Goal: Task Accomplishment & Management: Manage account settings

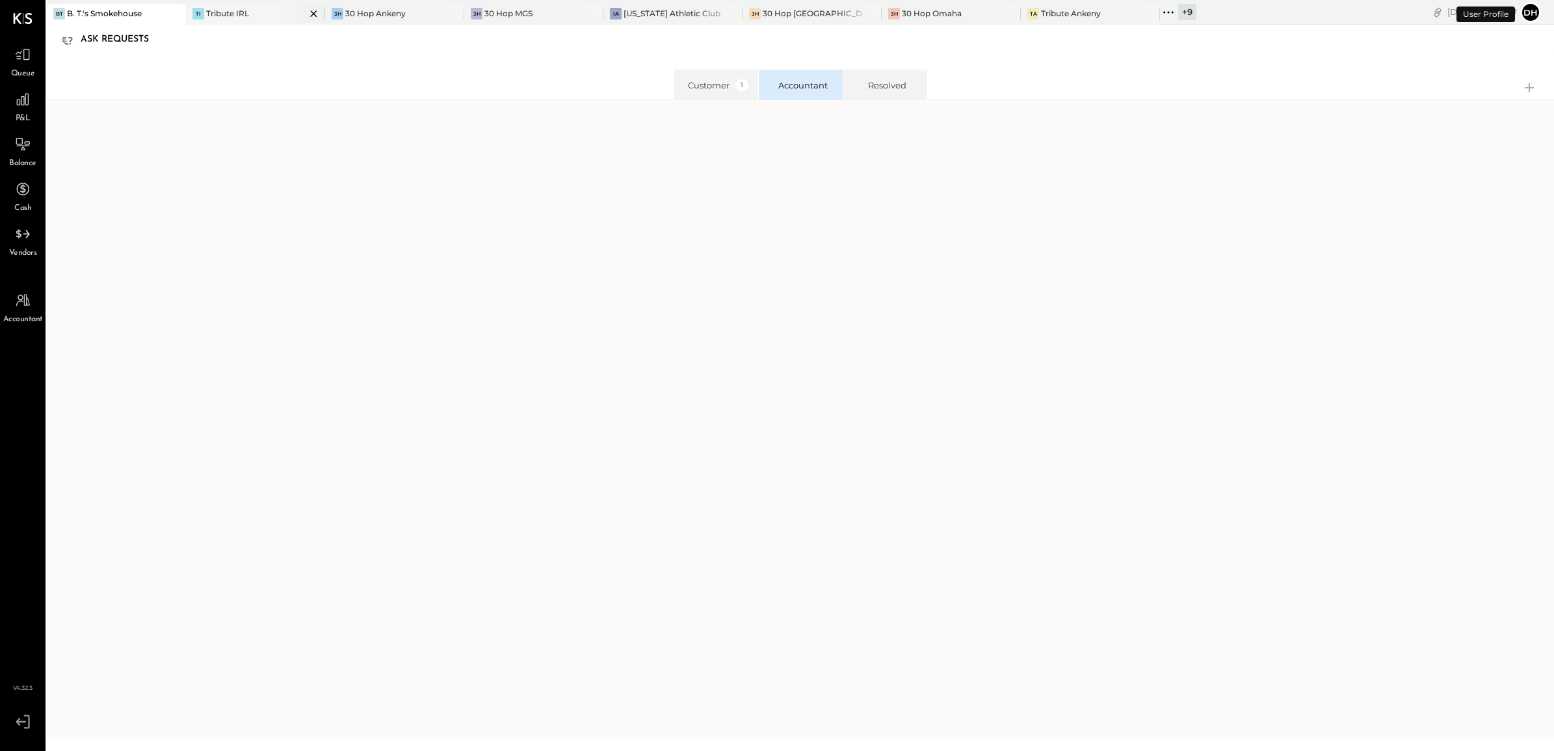
click at [218, 11] on div "Tribute IRL" at bounding box center [227, 13] width 43 height 11
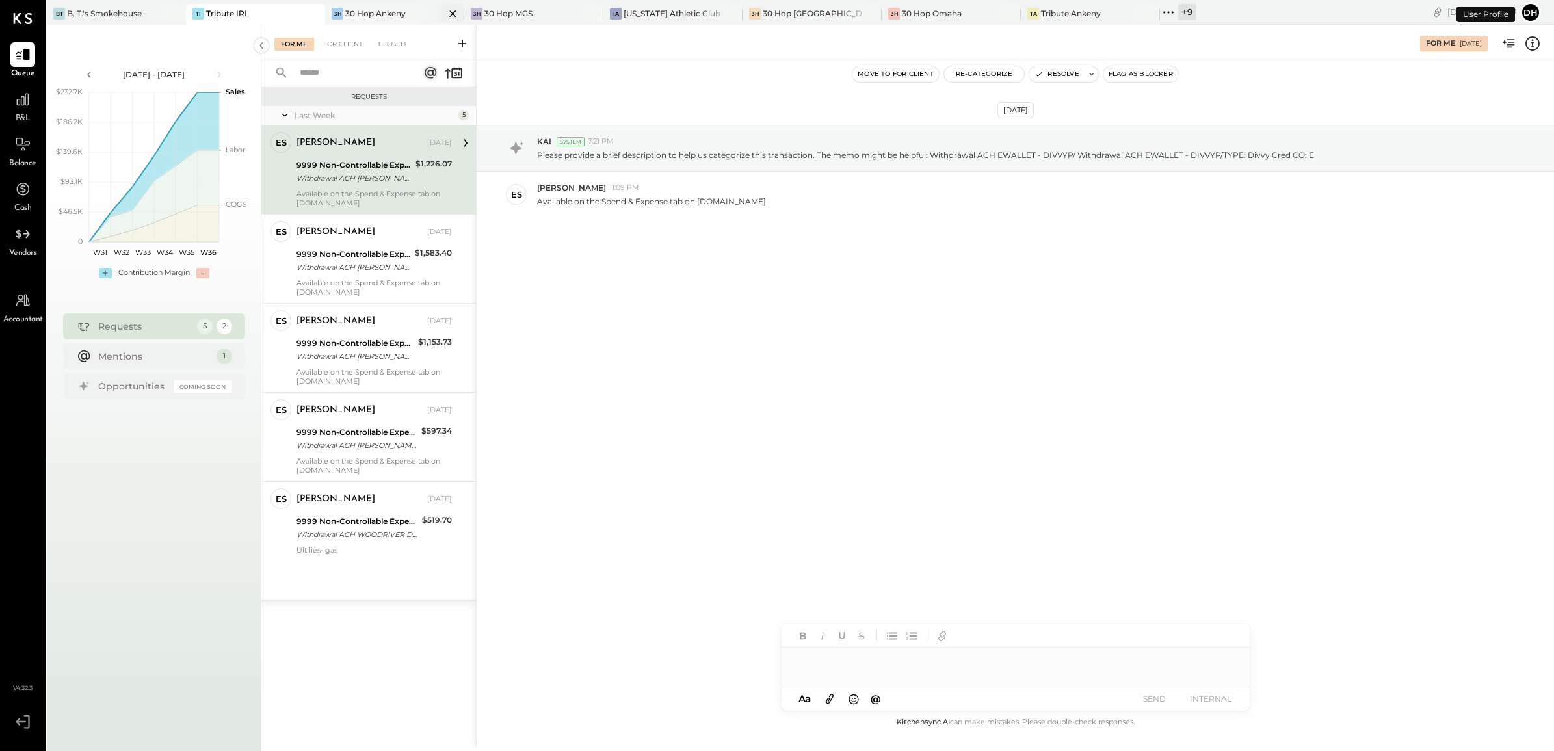
click at [379, 8] on div "30 Hop Ankeny" at bounding box center [375, 13] width 60 height 11
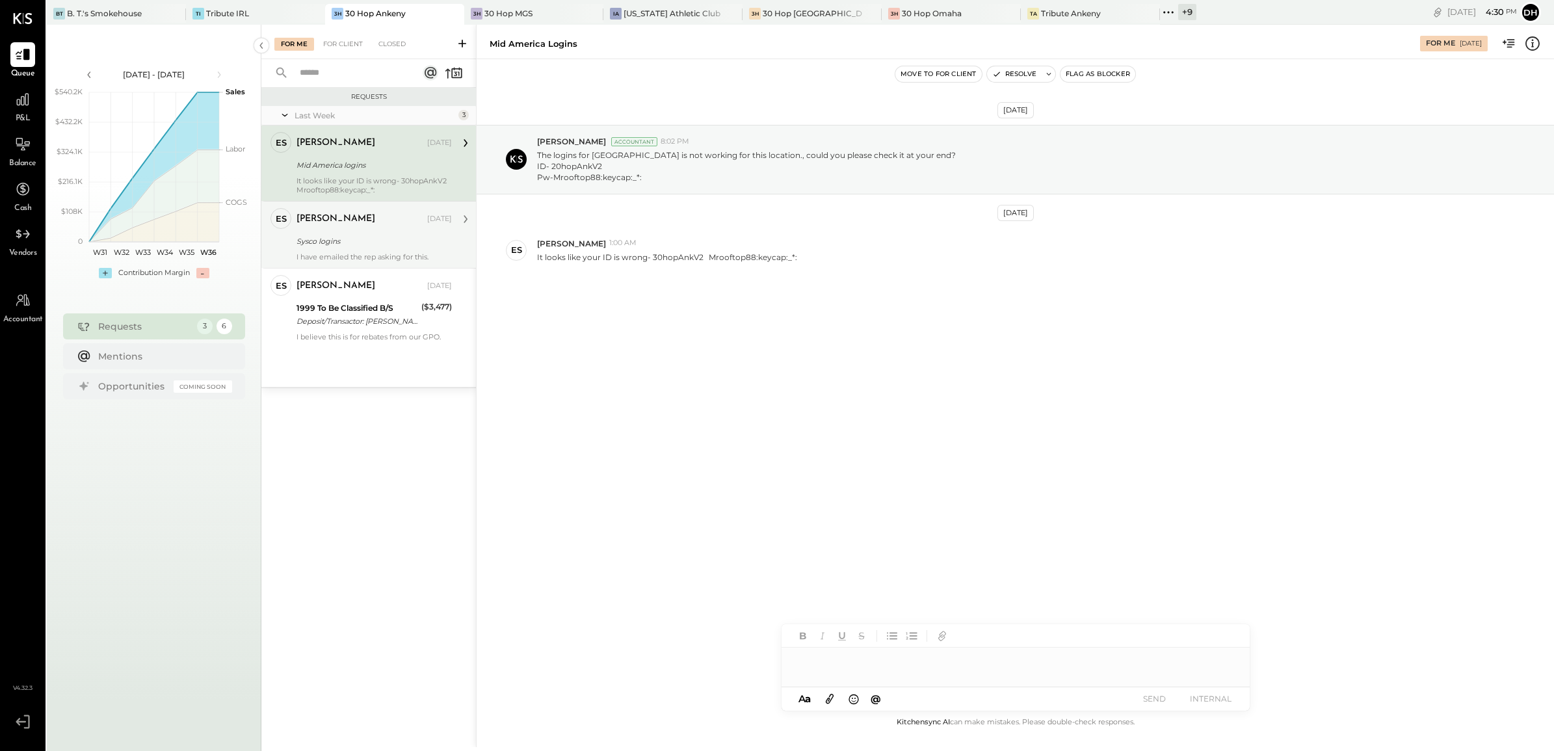
click at [337, 238] on div "Sysco logins" at bounding box center [371, 241] width 151 height 13
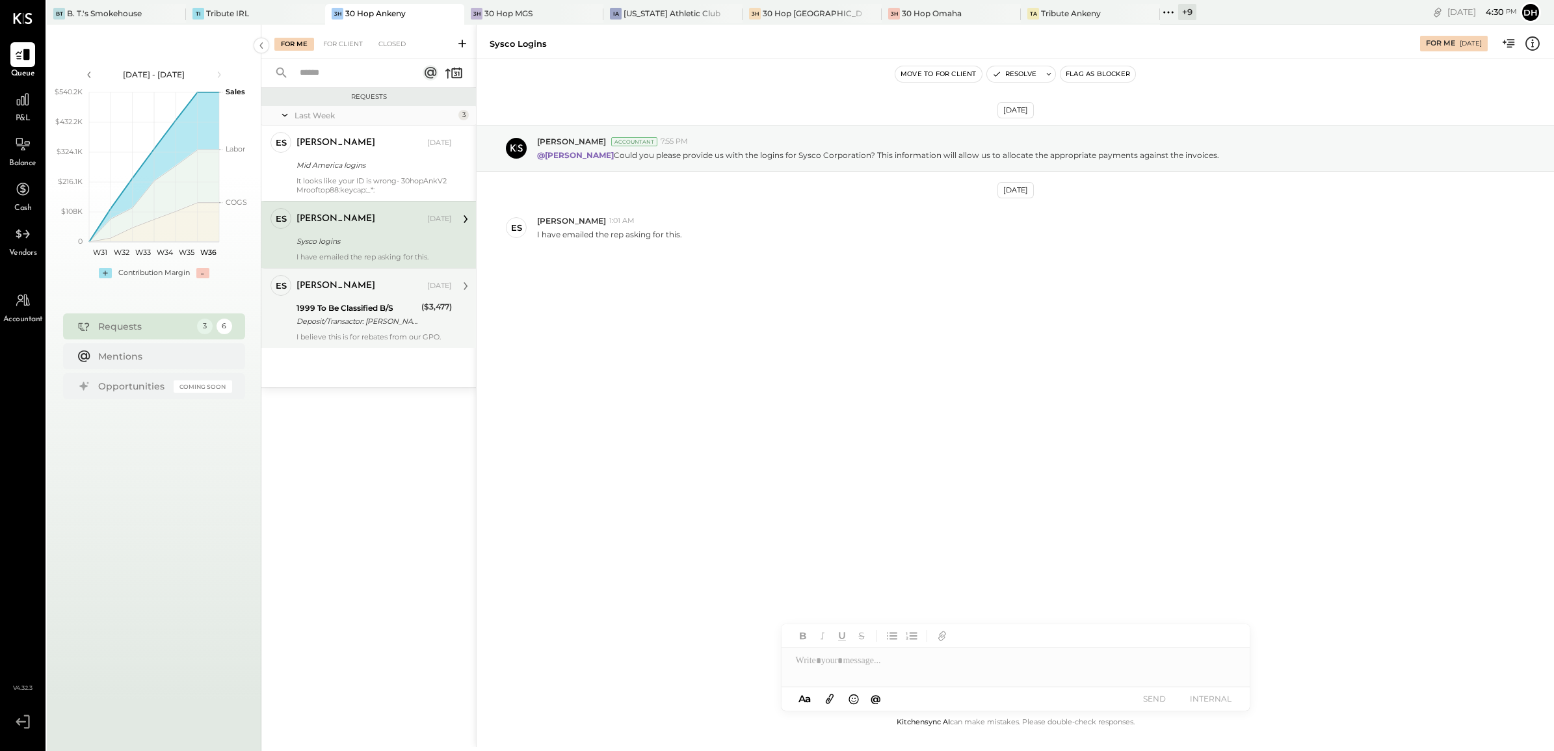
click at [356, 319] on div "Deposit/Transactor: [PERSON_NAME]/Transactor: [PERSON_NAME]" at bounding box center [356, 321] width 121 height 13
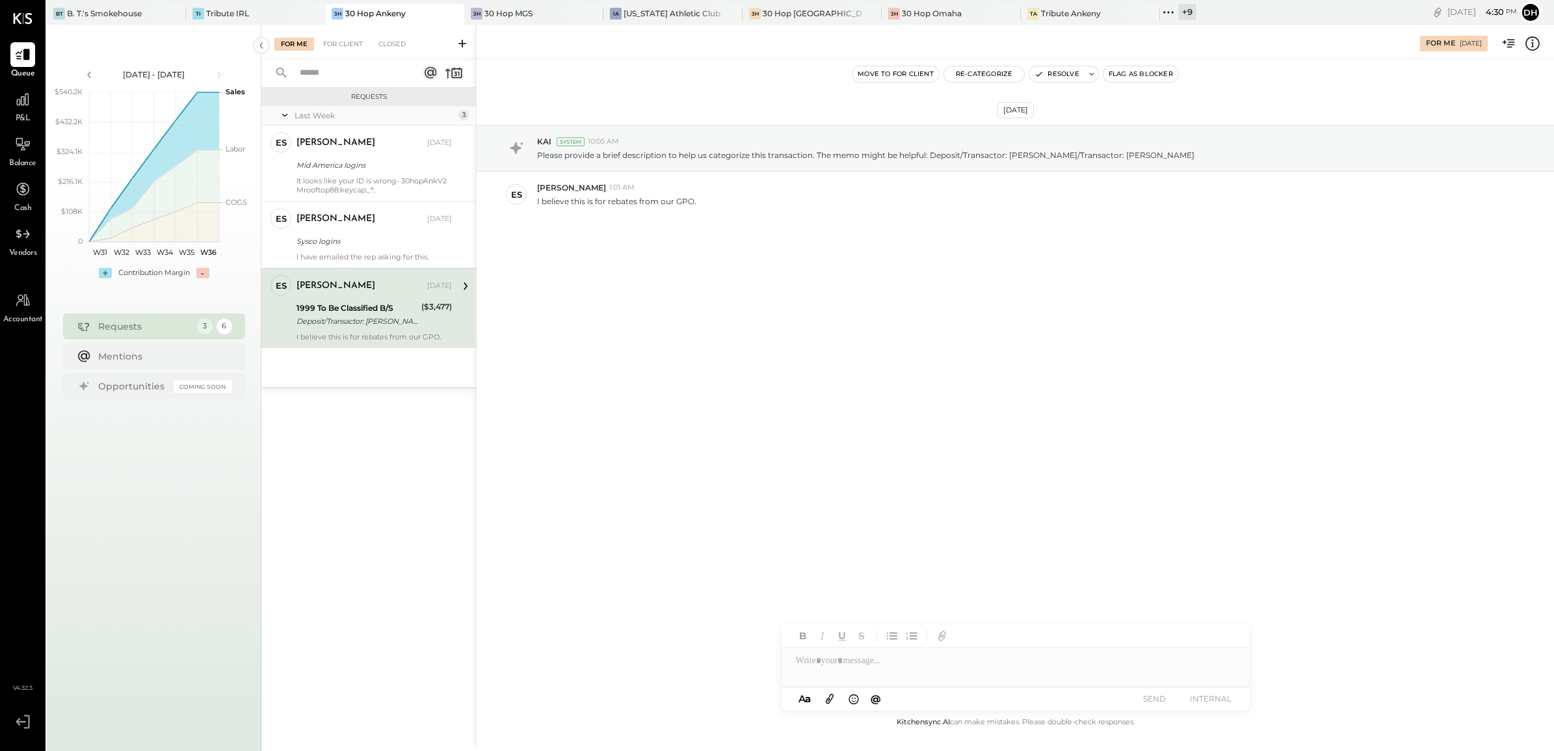
click at [888, 668] on div at bounding box center [1015, 660] width 468 height 26
click at [1170, 701] on button "SEND" at bounding box center [1154, 699] width 52 height 18
click at [356, 232] on div "[PERSON_NAME] [DATE] Sysco logins I have emailed the rep asking for this." at bounding box center [373, 234] width 155 height 53
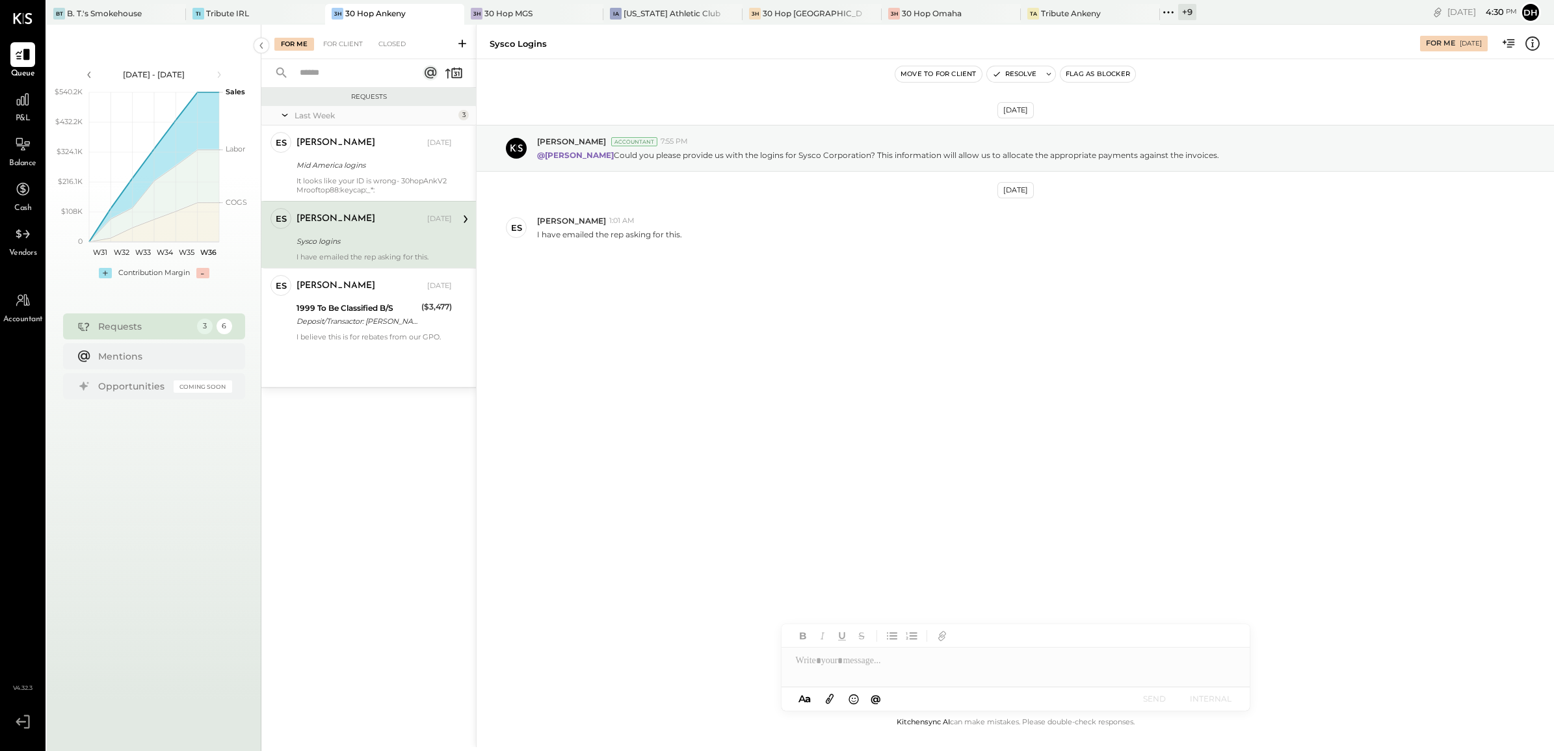
click at [840, 664] on div at bounding box center [1015, 660] width 468 height 26
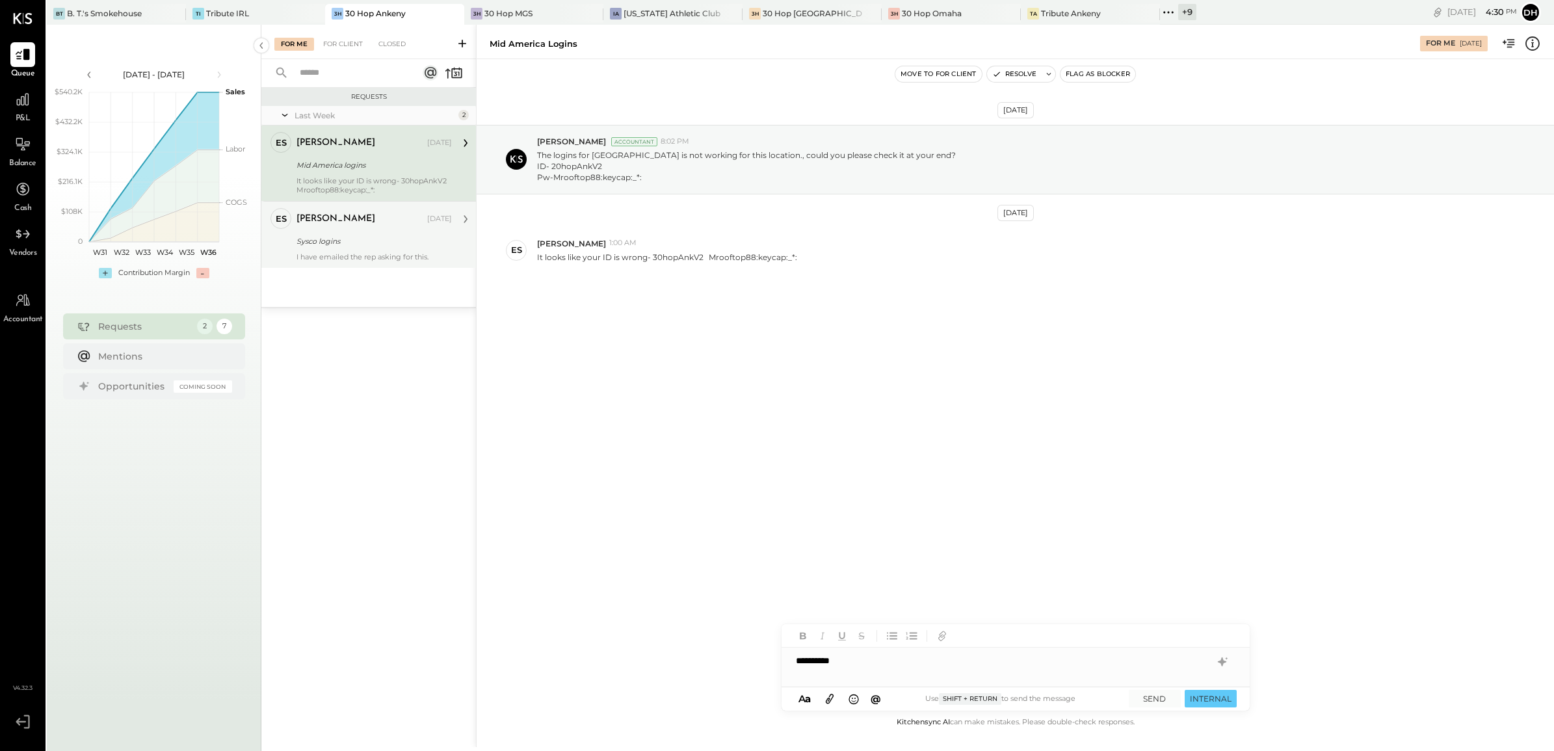
click at [376, 229] on div "[PERSON_NAME] [DATE]" at bounding box center [373, 219] width 155 height 22
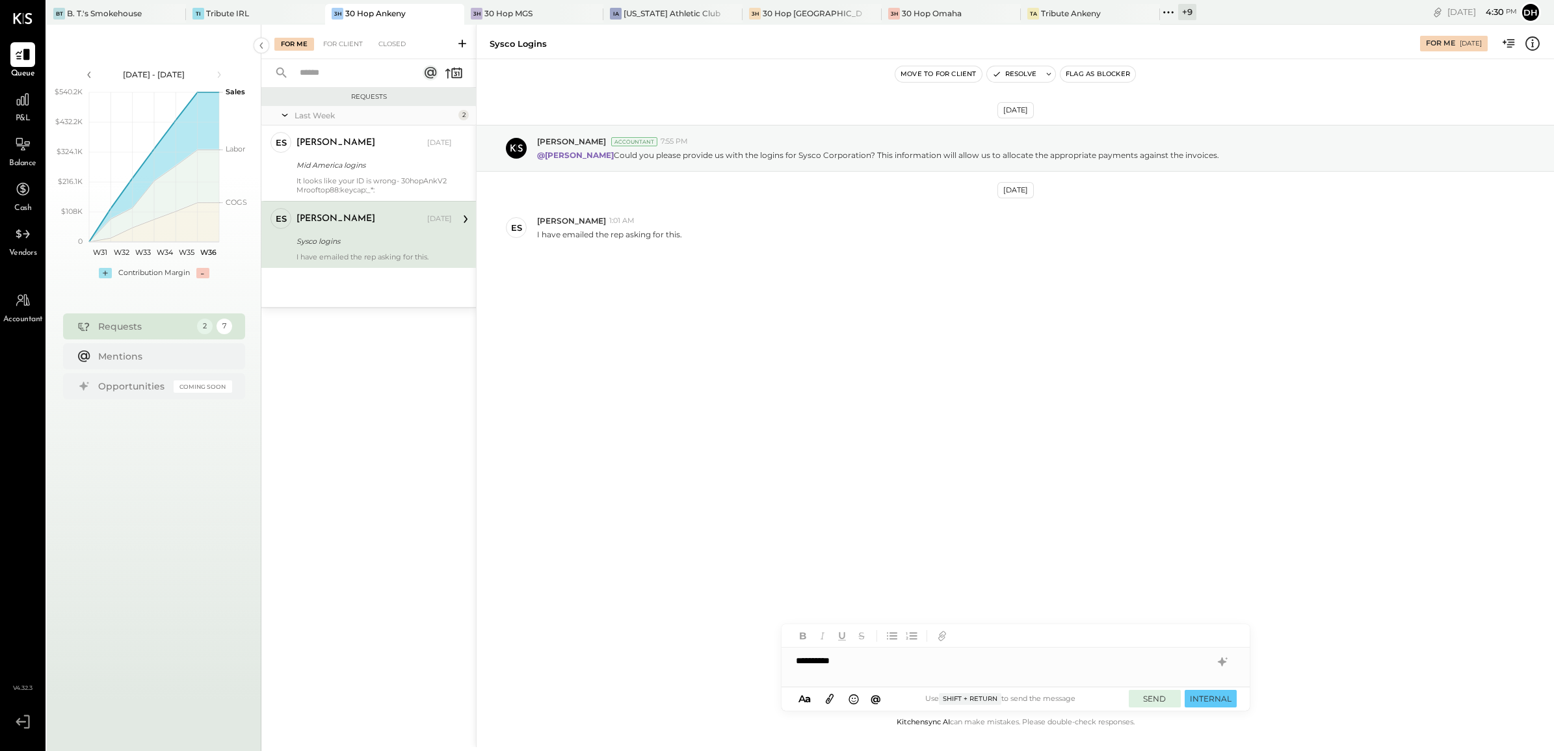
click at [1157, 694] on button "SEND" at bounding box center [1154, 699] width 52 height 18
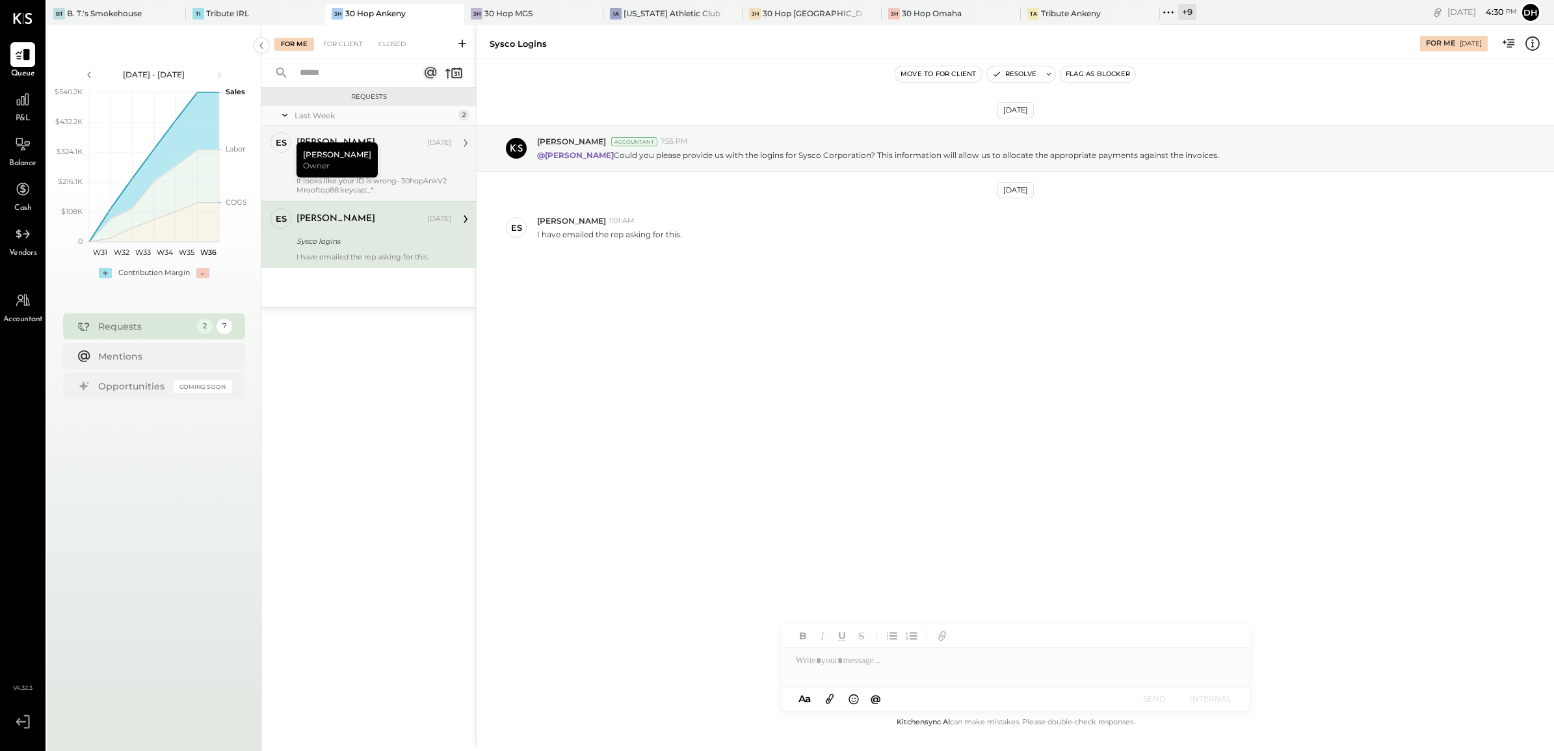
click at [326, 174] on div "[PERSON_NAME] Owner" at bounding box center [336, 159] width 81 height 35
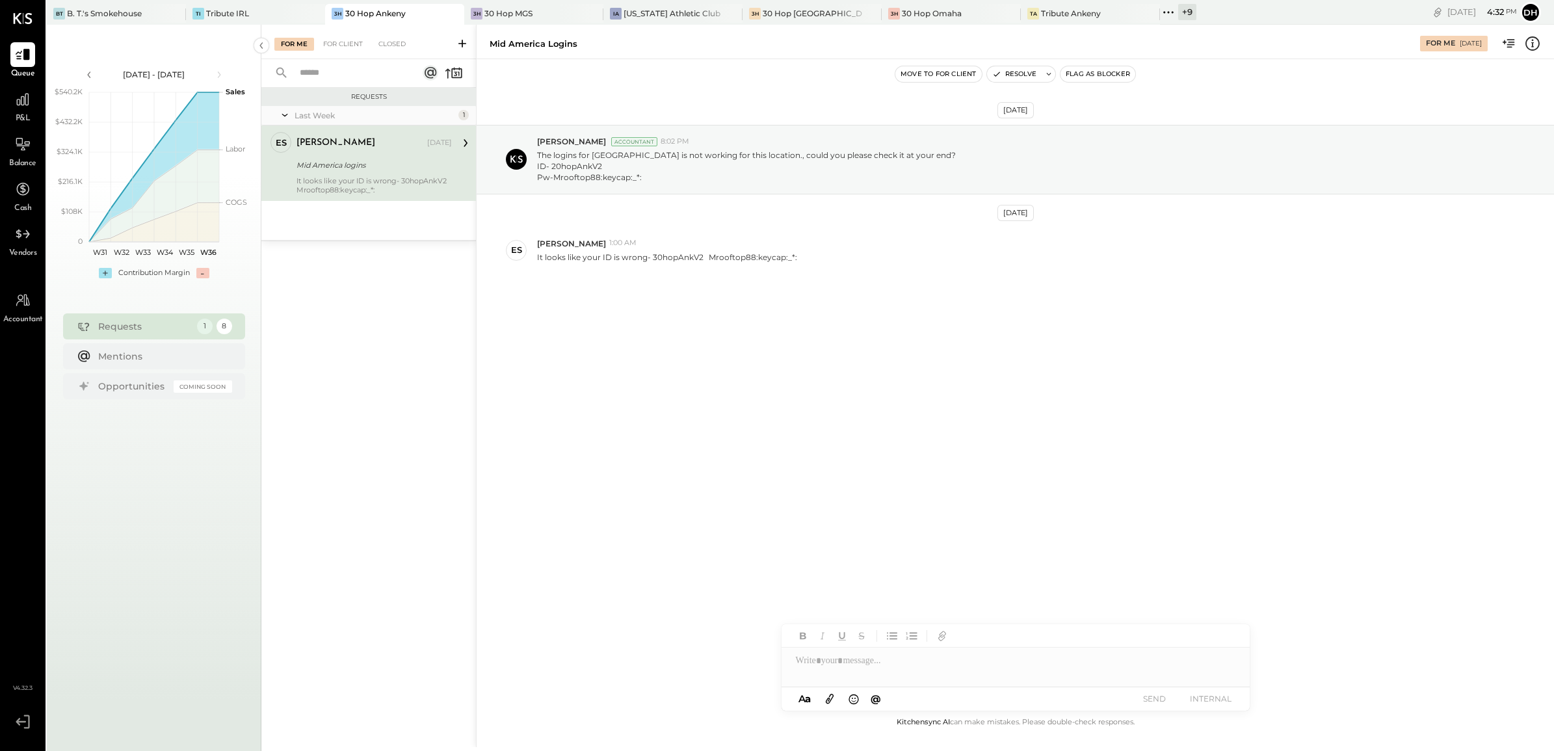
click at [949, 670] on div at bounding box center [1015, 660] width 468 height 26
click at [834, 662] on div "**********" at bounding box center [1015, 660] width 468 height 26
click at [1156, 703] on button "SEND" at bounding box center [1154, 699] width 52 height 18
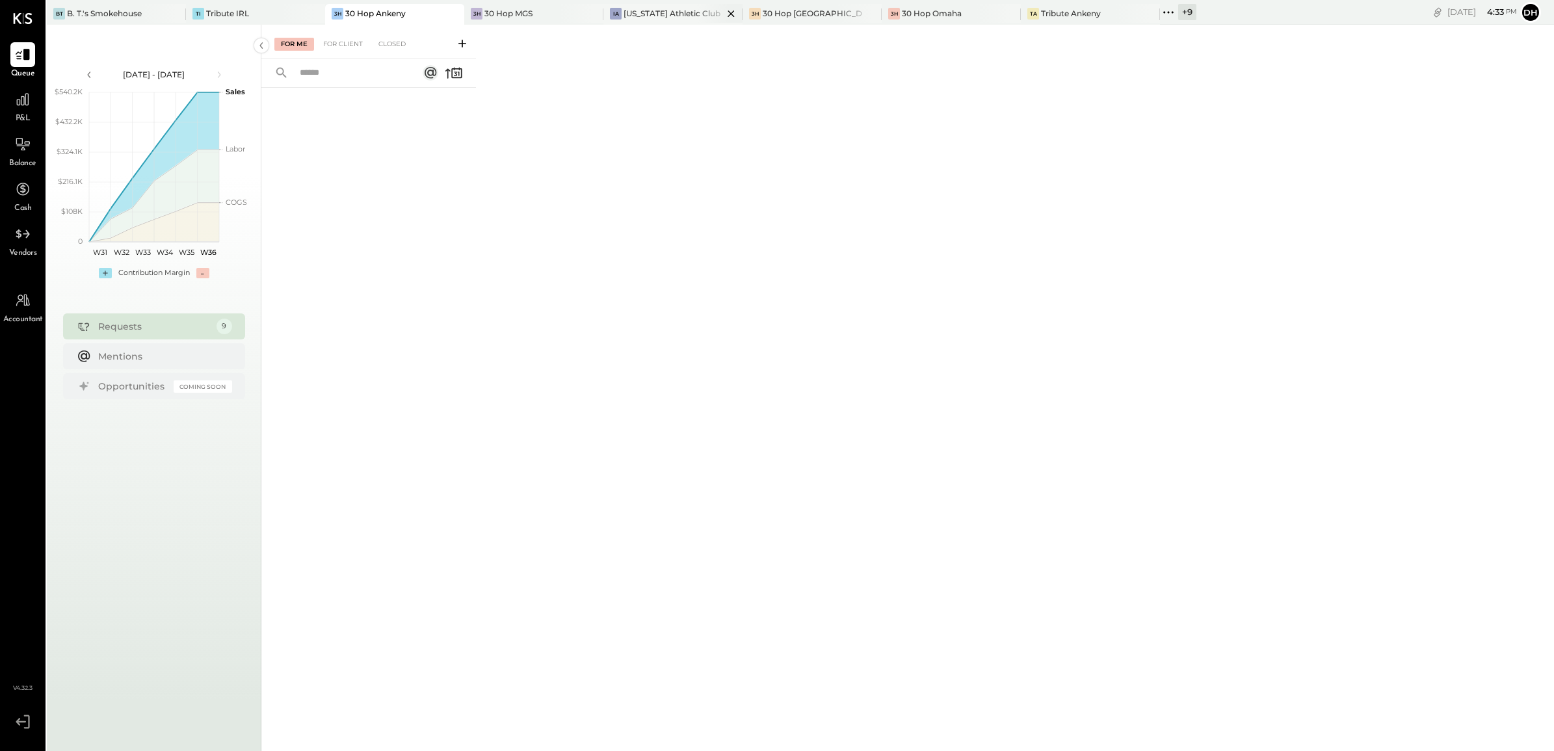
click at [638, 18] on div "[US_STATE] Athletic Club" at bounding box center [671, 13] width 97 height 11
click at [346, 46] on div "For Client" at bounding box center [343, 44] width 53 height 13
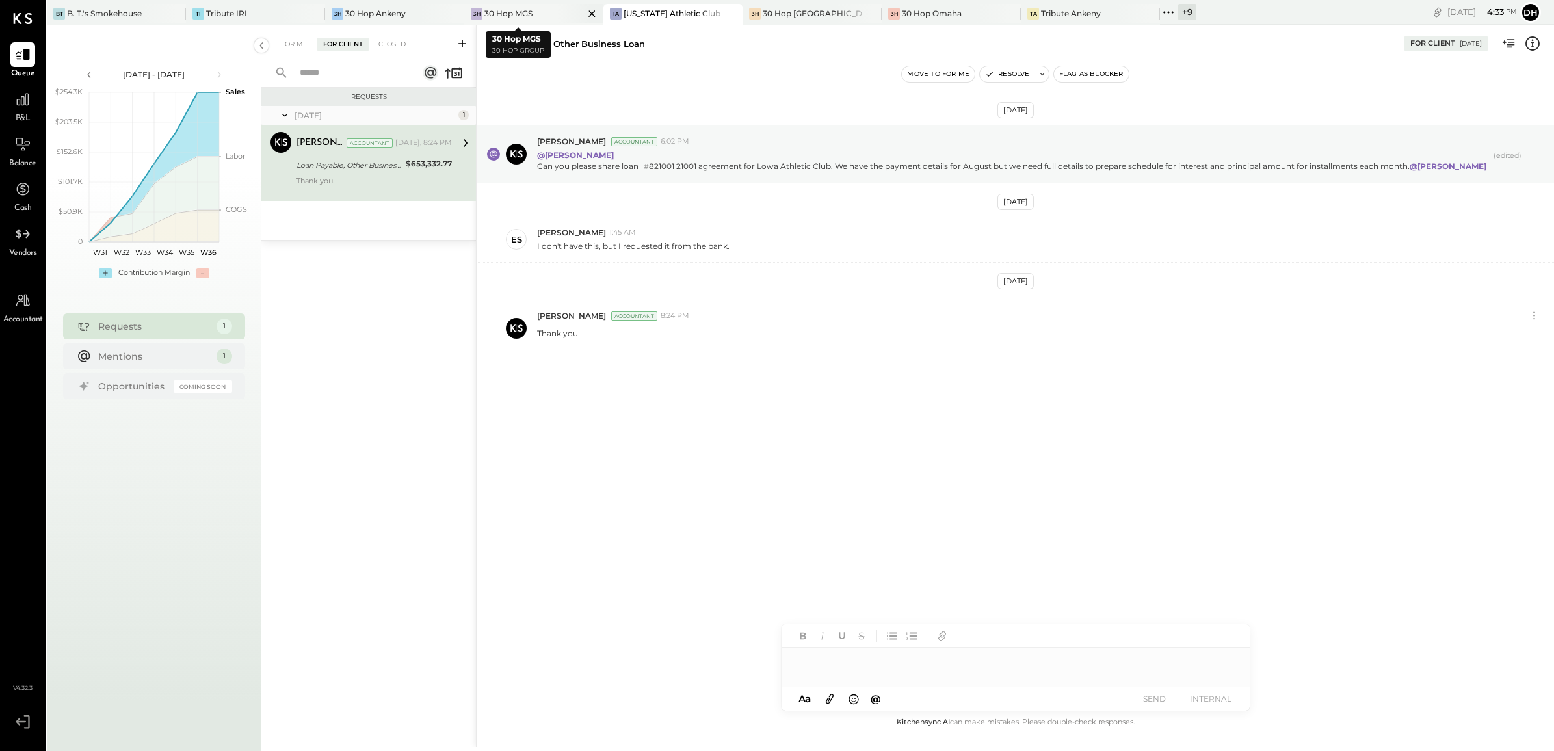
click at [509, 16] on div "30 Hop MGS" at bounding box center [508, 13] width 48 height 11
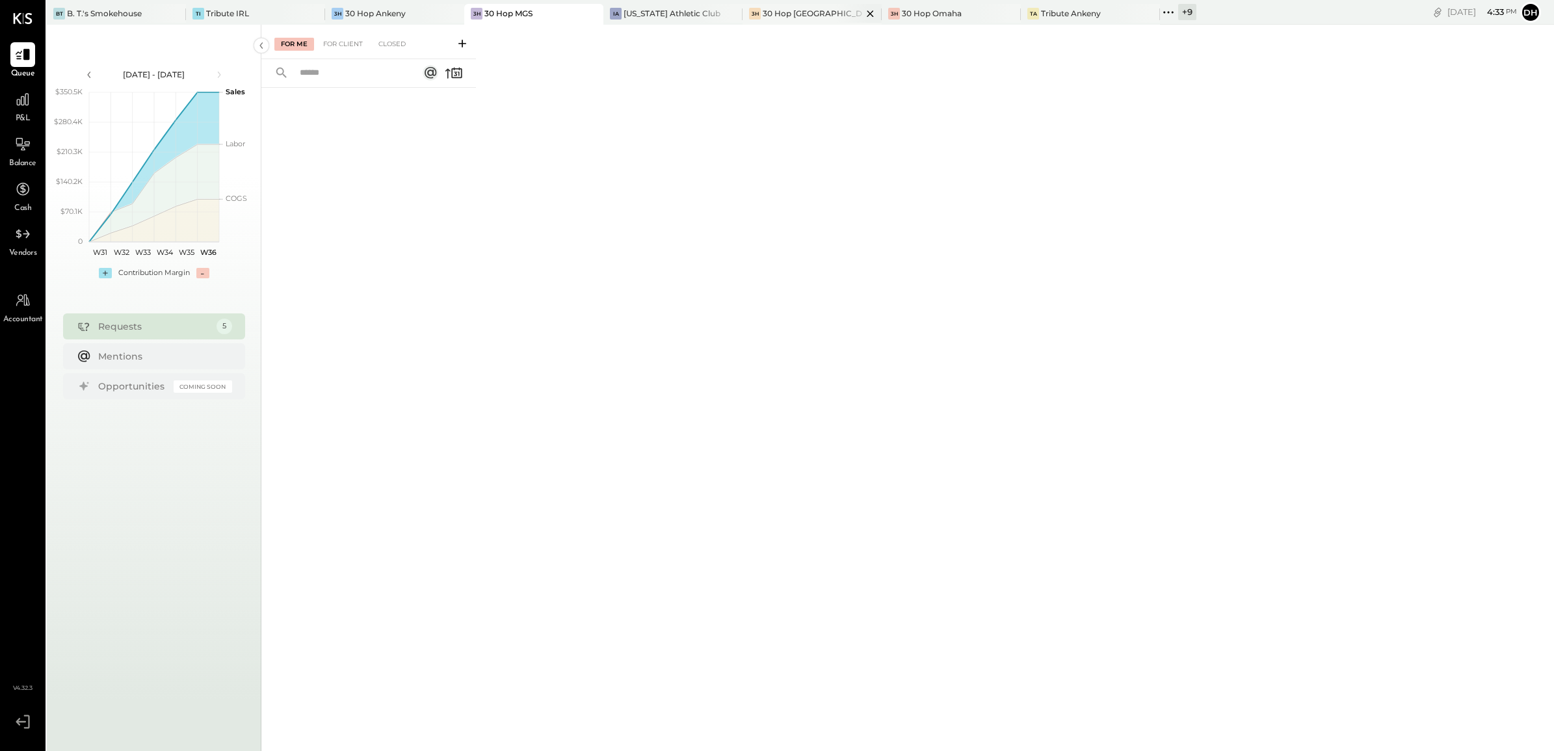
click at [762, 13] on div "30 Hop [GEOGRAPHIC_DATA]" at bounding box center [811, 13] width 99 height 11
click at [915, 14] on div "30 Hop Omaha" at bounding box center [932, 13] width 60 height 11
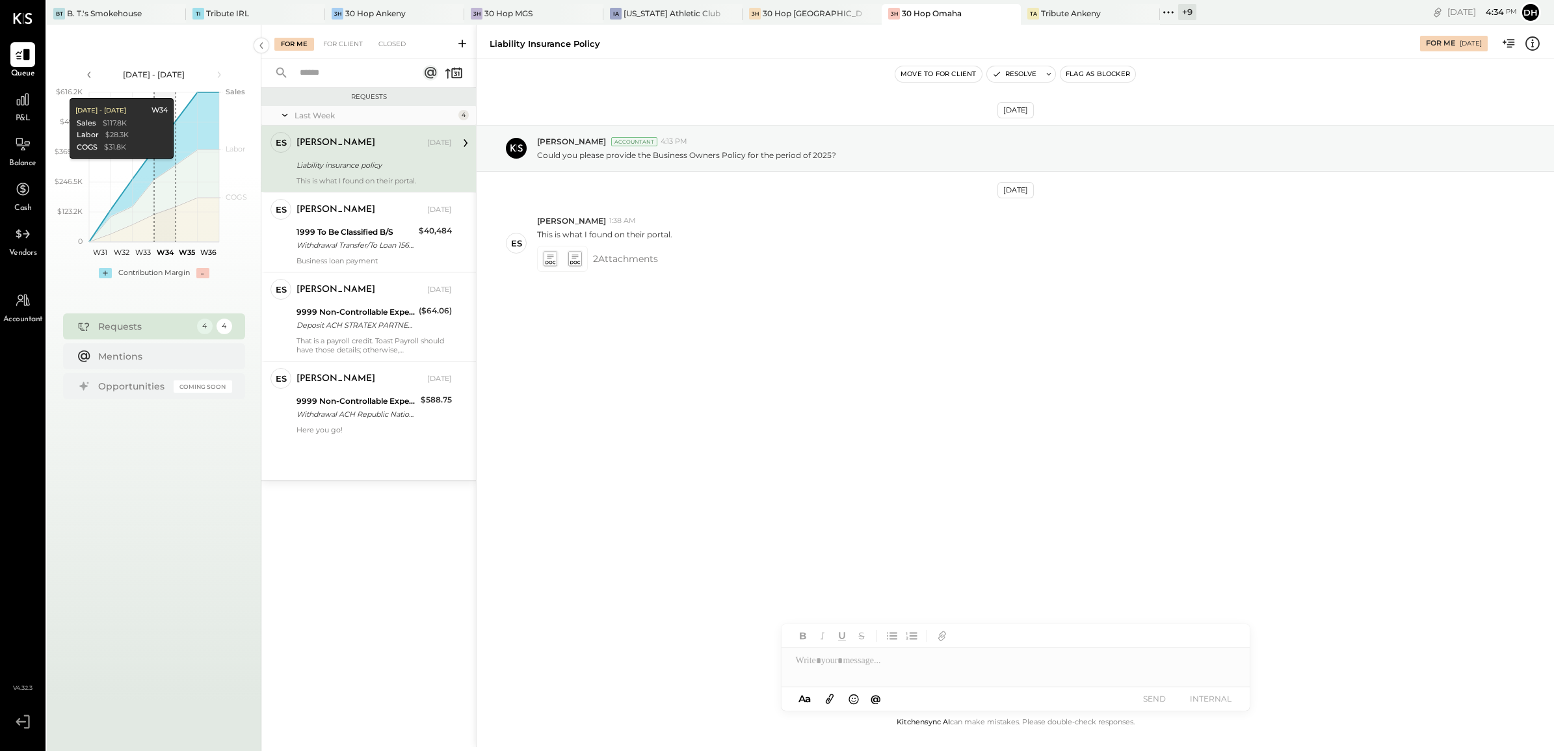
click at [340, 160] on div "Liability insurance policy" at bounding box center [371, 165] width 151 height 13
click at [345, 231] on div "1999 To Be Classified B/S" at bounding box center [355, 232] width 118 height 13
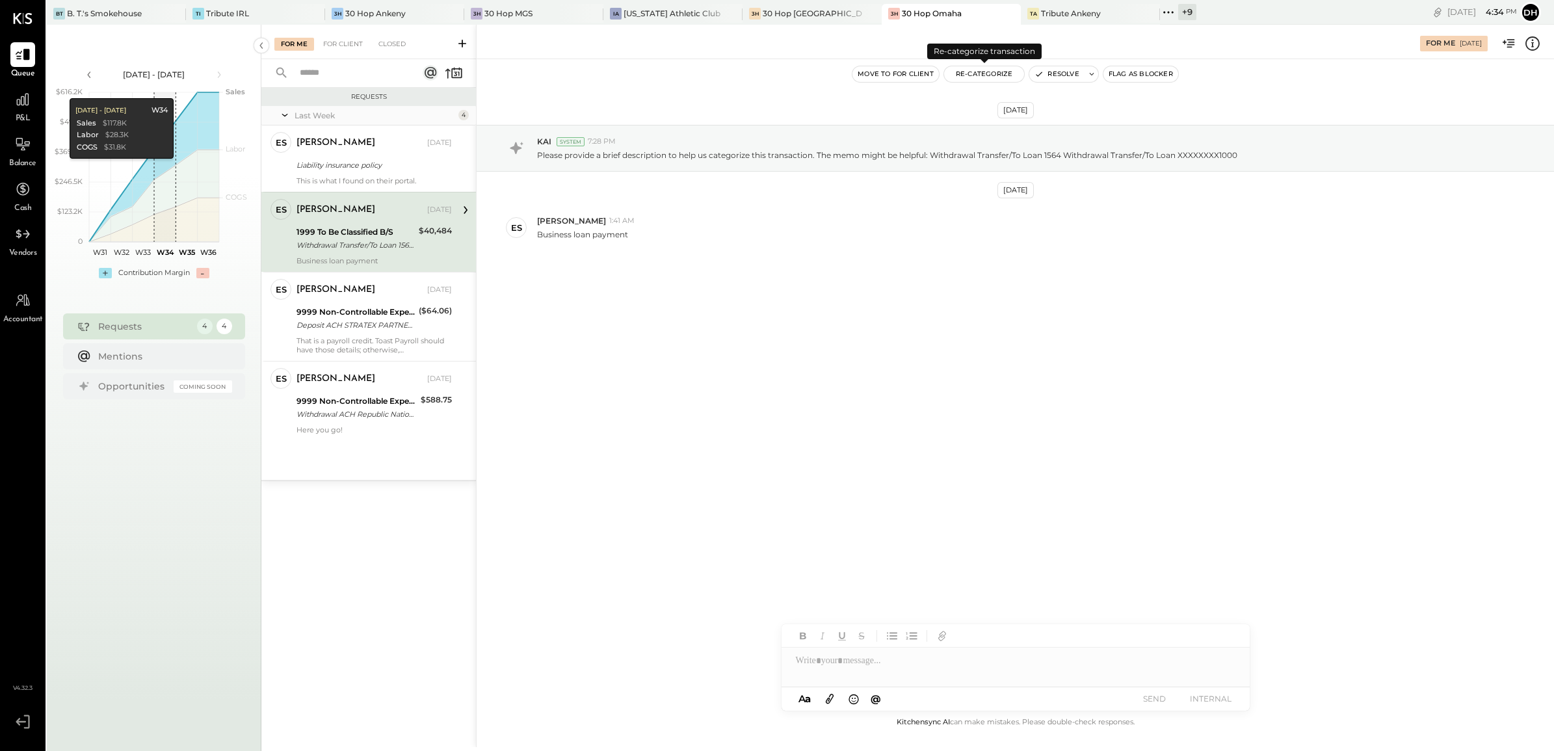
click at [993, 73] on button "Re-Categorize" at bounding box center [984, 74] width 81 height 16
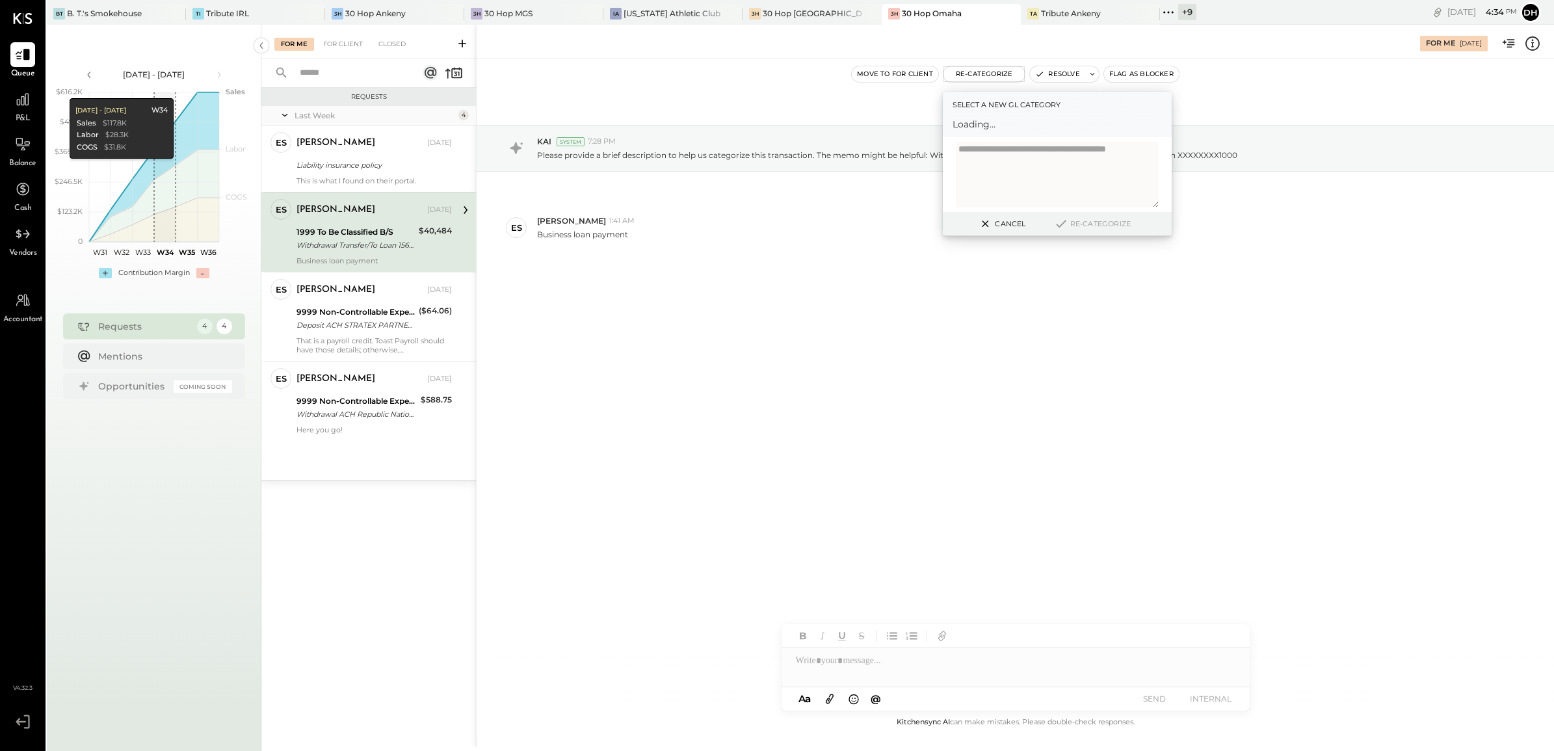
click at [1002, 124] on span "Loading..." at bounding box center [1056, 124] width 209 height 13
click at [985, 125] on span "Loading..." at bounding box center [1056, 124] width 209 height 13
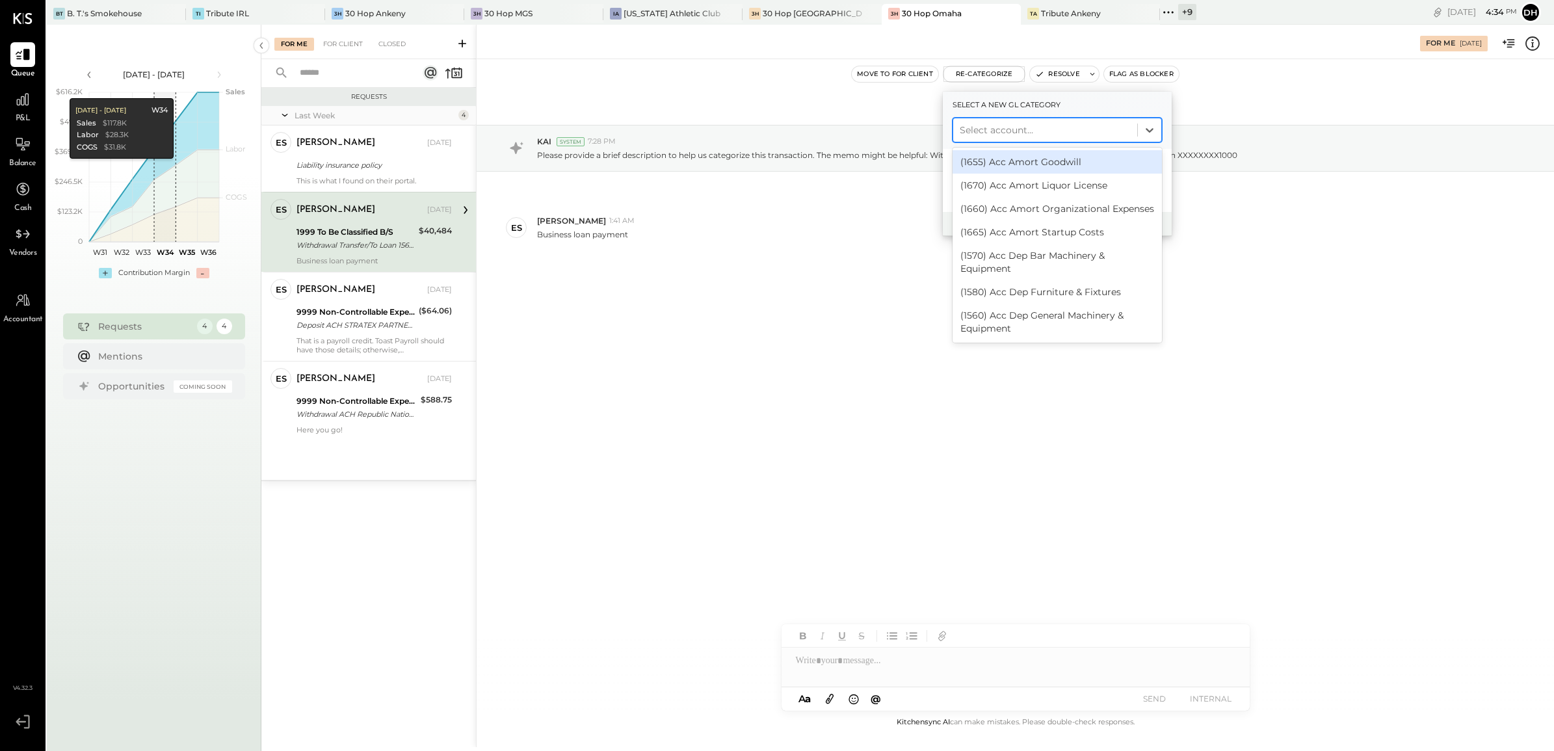
click at [991, 131] on div at bounding box center [1044, 130] width 171 height 16
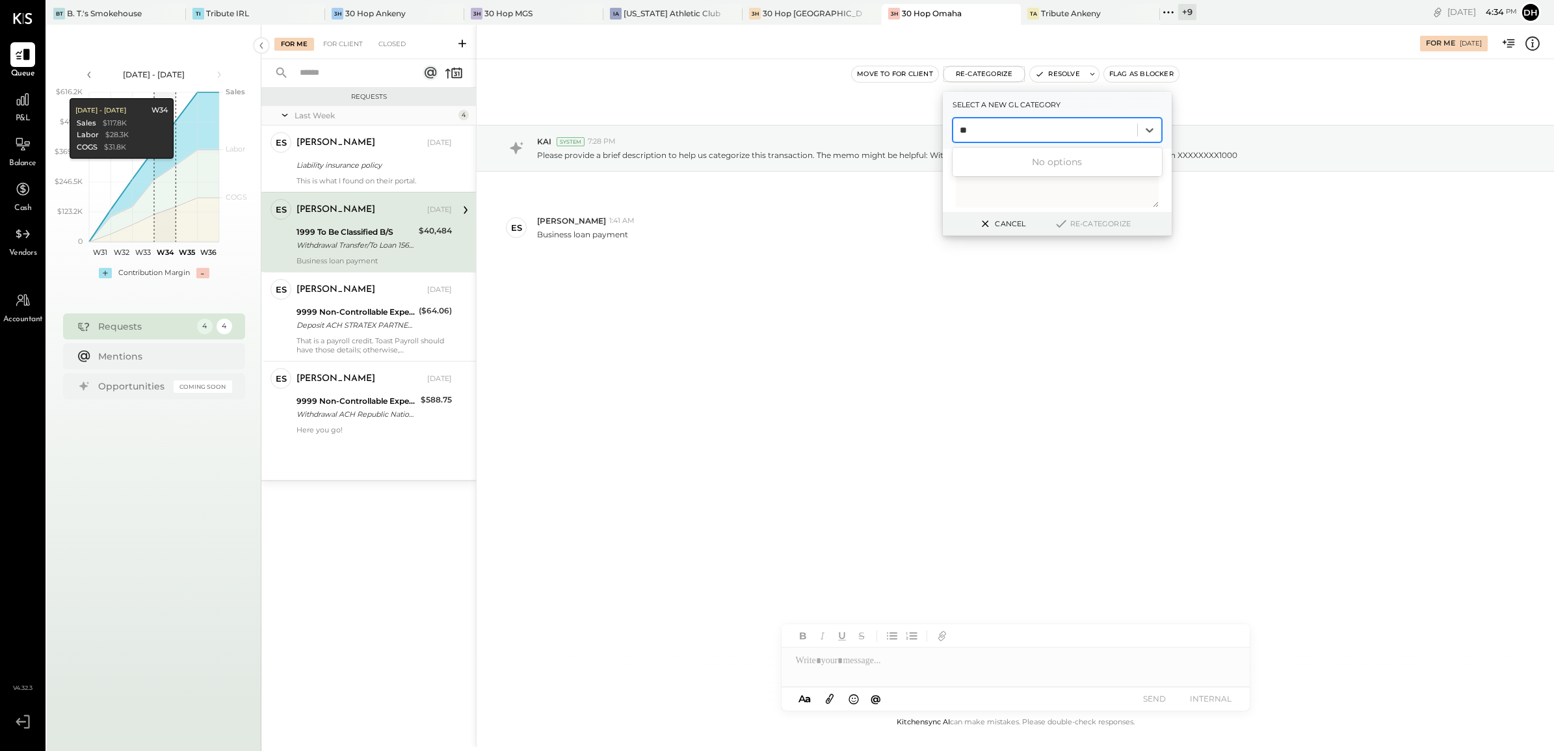
type input "*"
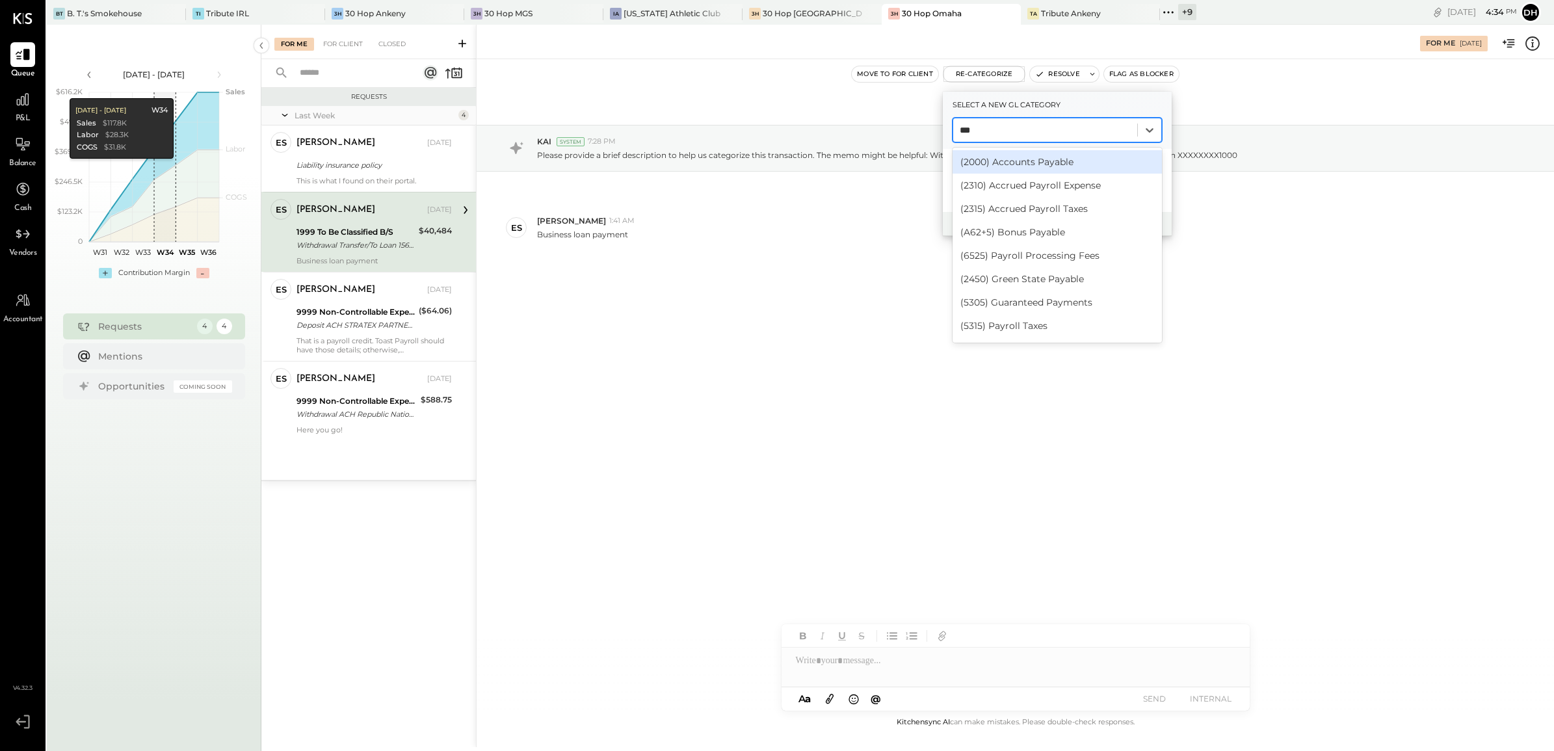
type input "****"
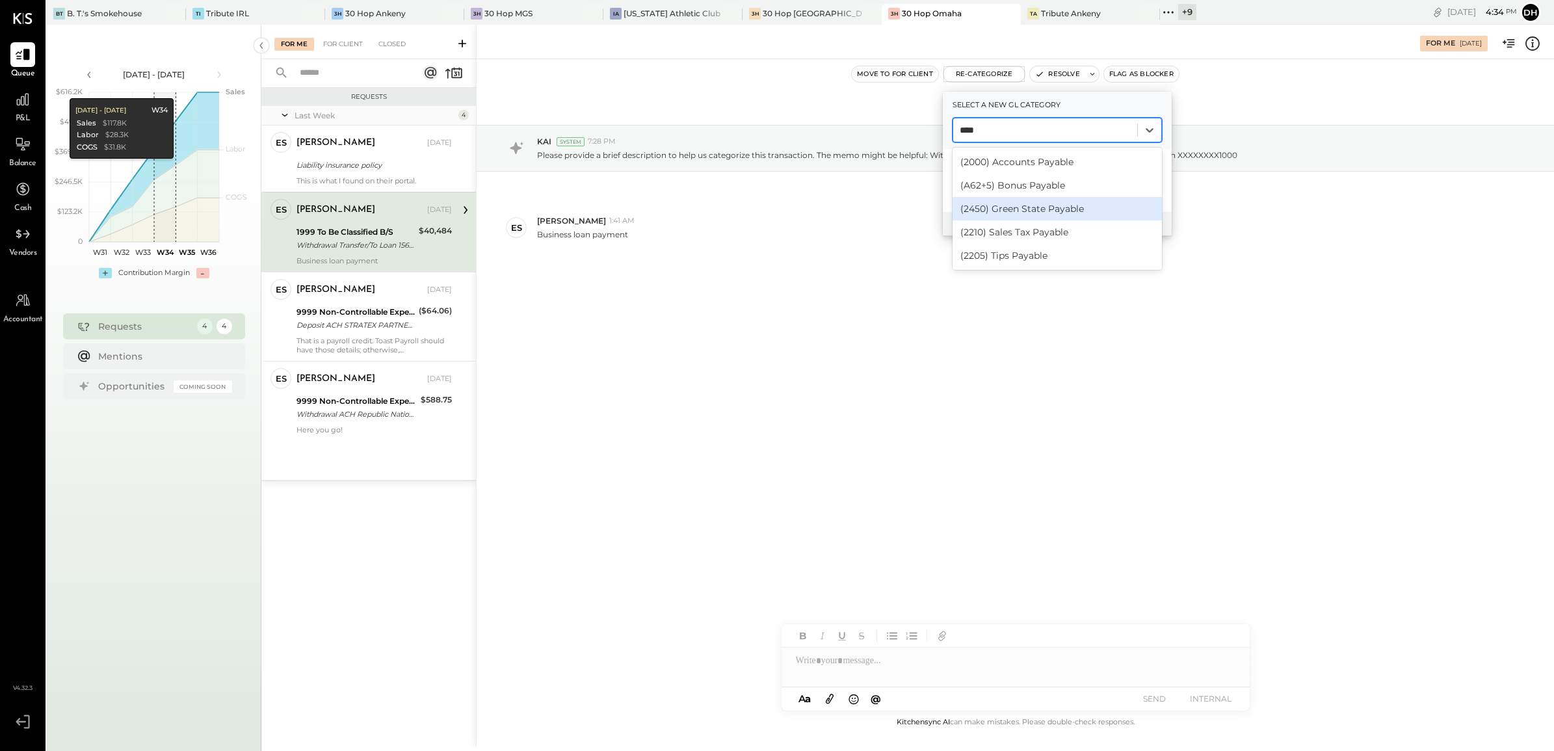
click at [1013, 212] on div "(2450) Green State Payable" at bounding box center [1056, 208] width 209 height 23
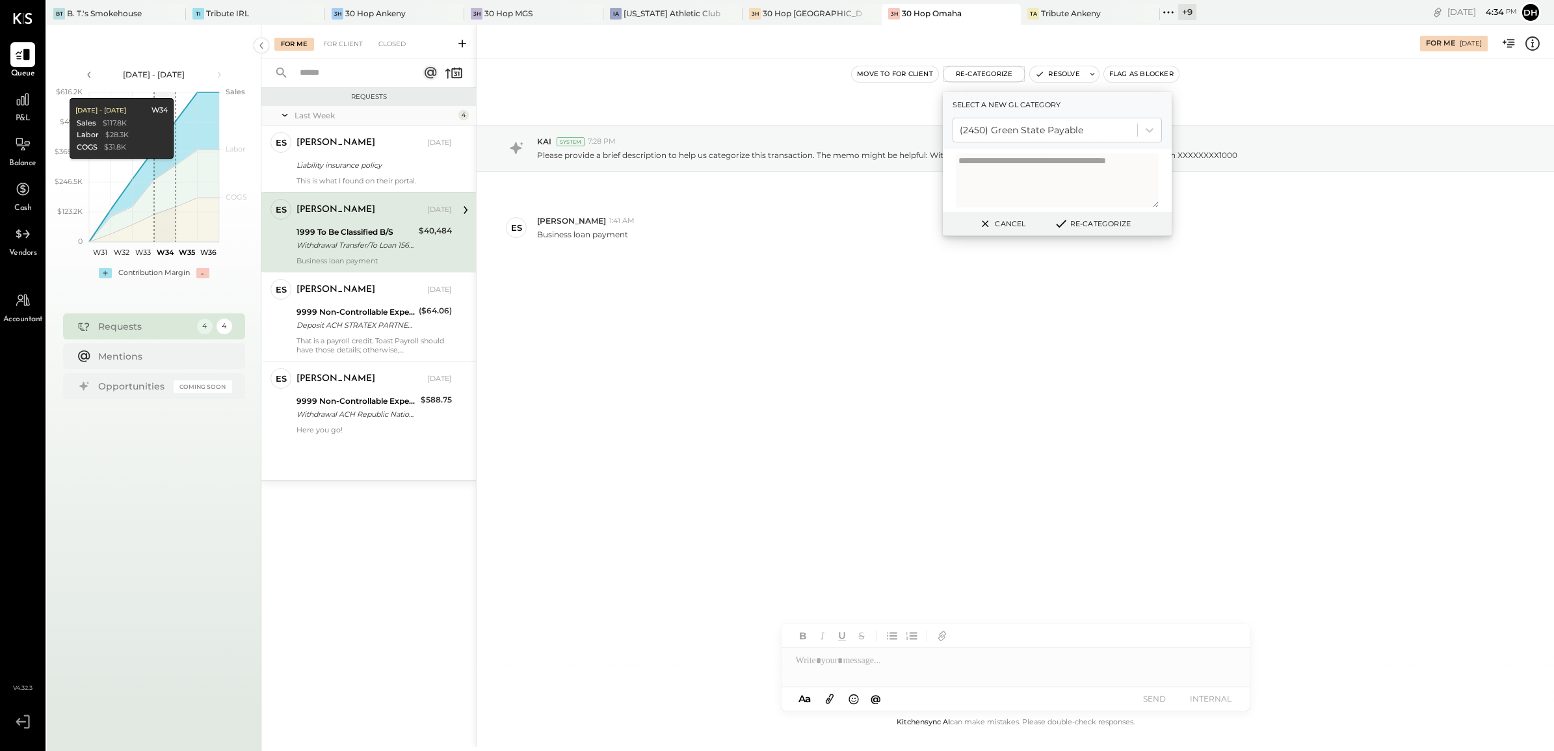
click at [1089, 220] on button "Re-Categorize" at bounding box center [1092, 224] width 86 height 16
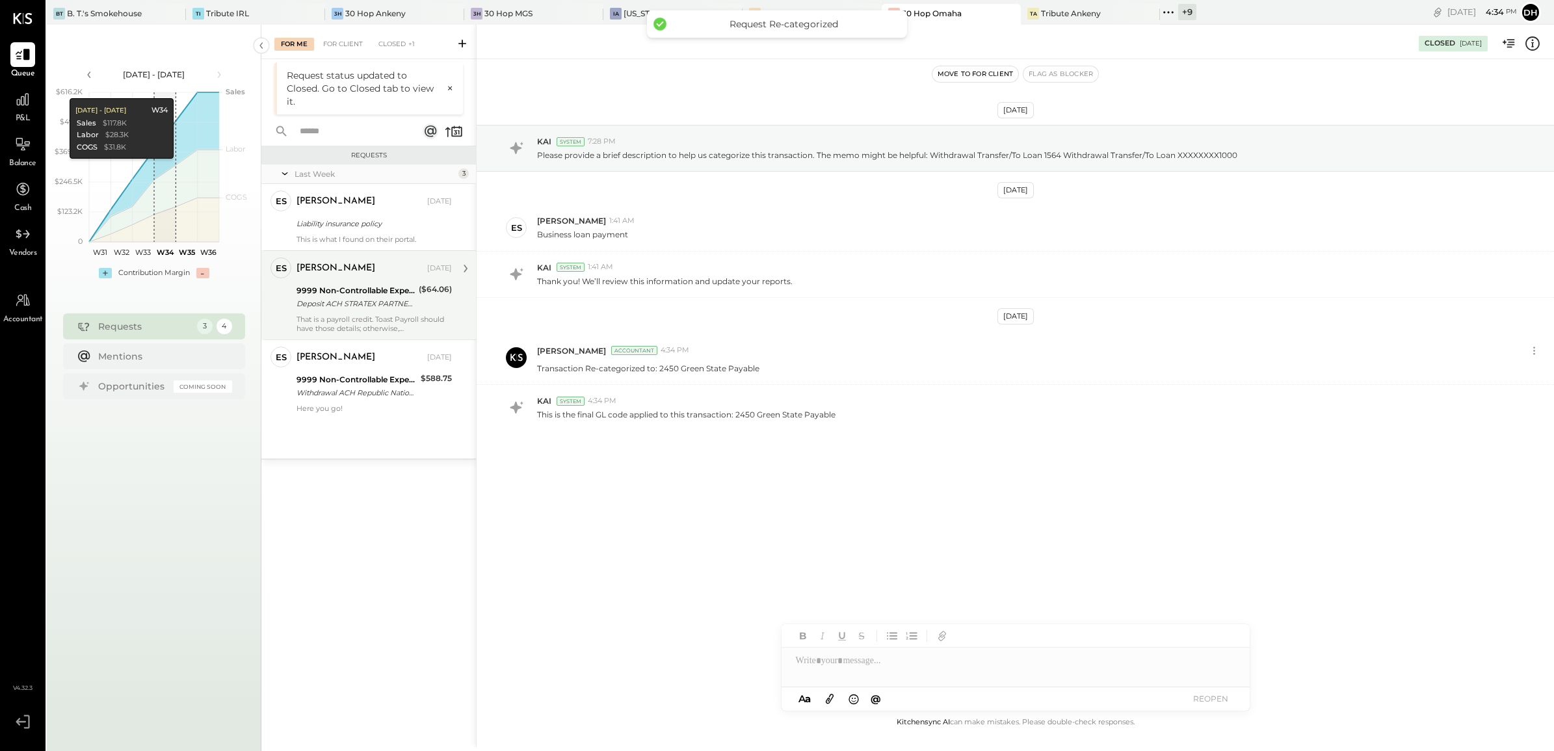
click at [346, 307] on div "Deposit ACH STRATEX PARTNERS/TYP Deposit ACH STRATEX PARTNERS/TYPE: ROF CO: STR…" at bounding box center [355, 303] width 118 height 13
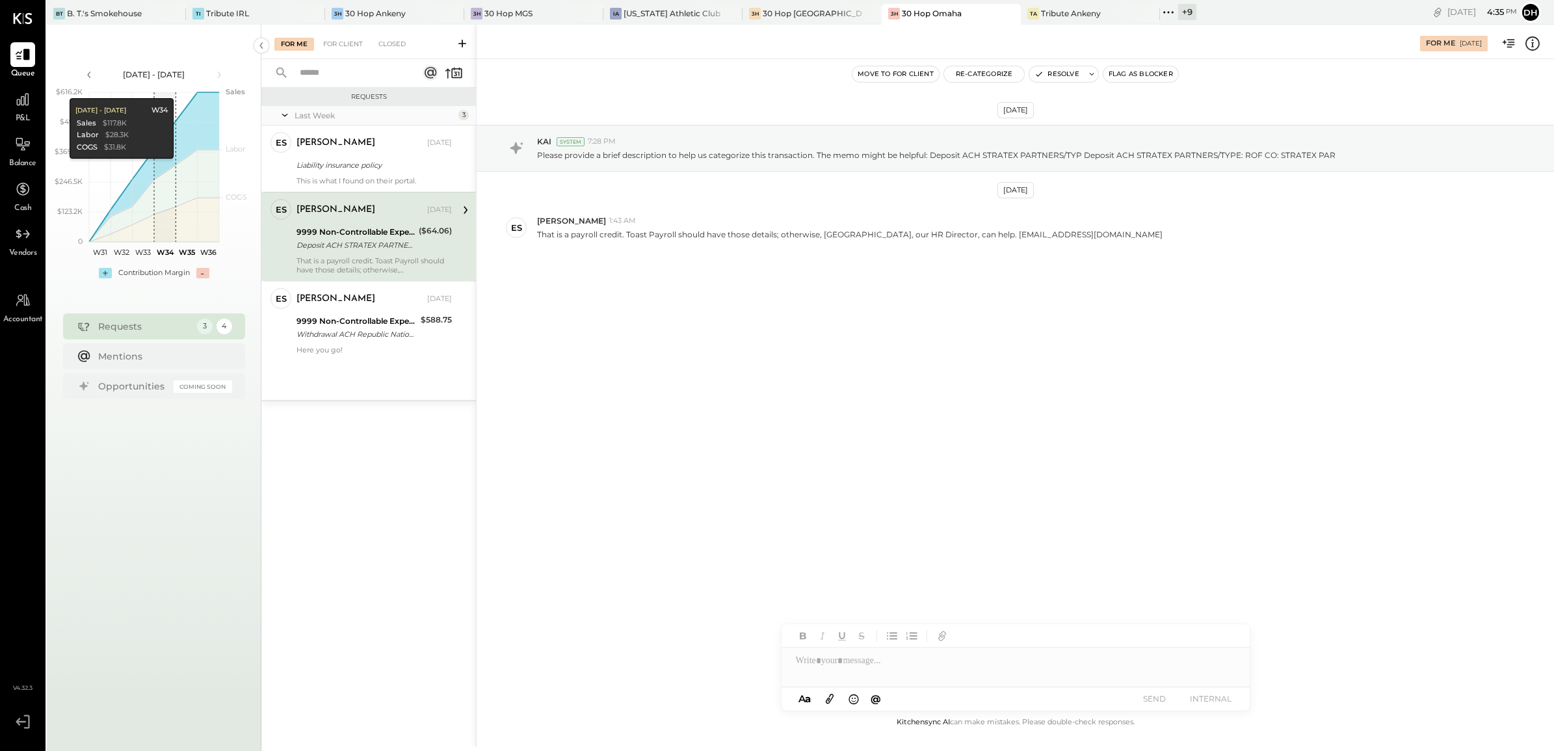
click at [885, 652] on div at bounding box center [1015, 660] width 468 height 26
drag, startPoint x: 946, startPoint y: 664, endPoint x: 541, endPoint y: 647, distance: 405.4
click at [541, 647] on div "For Me [DATE] Move to for client Re-Categorize Resolve Flag as Blocker [DATE] K…" at bounding box center [1015, 386] width 1078 height 722
copy div "**********"
click at [1158, 693] on button "SEND" at bounding box center [1154, 699] width 52 height 18
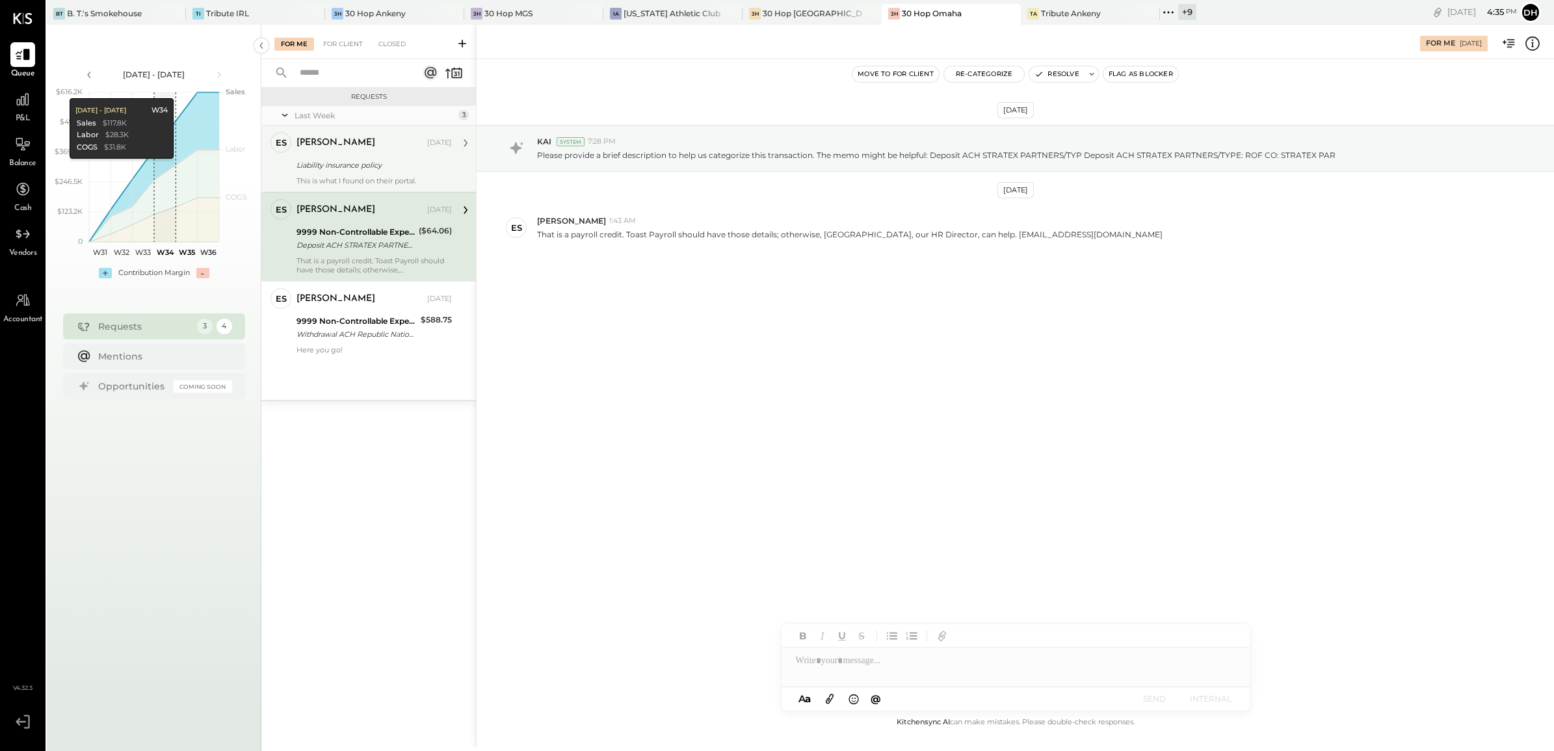
click at [361, 160] on div "Liability insurance policy" at bounding box center [371, 165] width 151 height 13
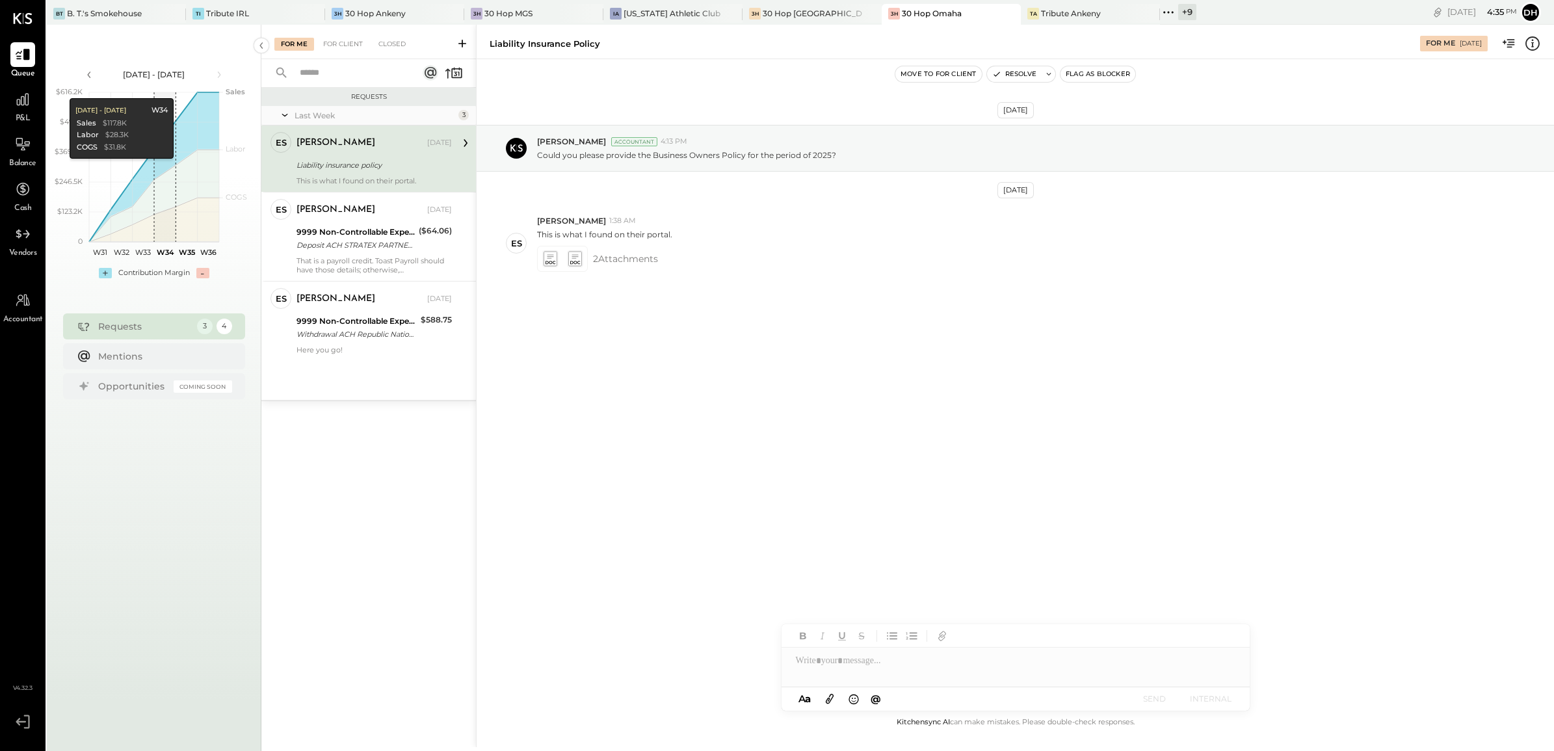
click at [871, 667] on div at bounding box center [1015, 666] width 468 height 39
click at [1160, 701] on button "SEND" at bounding box center [1154, 699] width 52 height 18
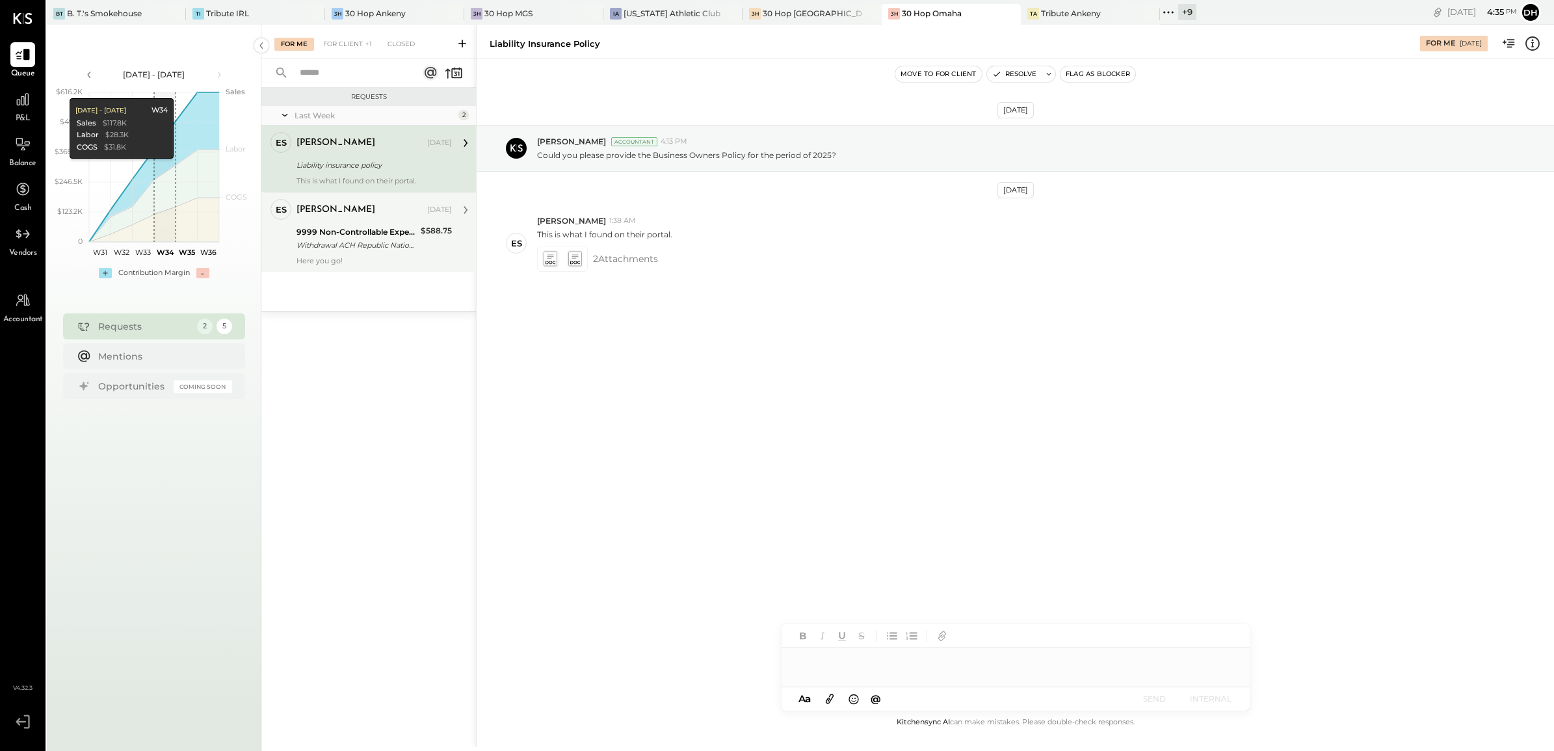
click at [343, 239] on div "Withdrawal ACH Republic Nationa/ Withdrawal ACH Republic Nationa/TYPE: FINTECHE…" at bounding box center [356, 245] width 120 height 13
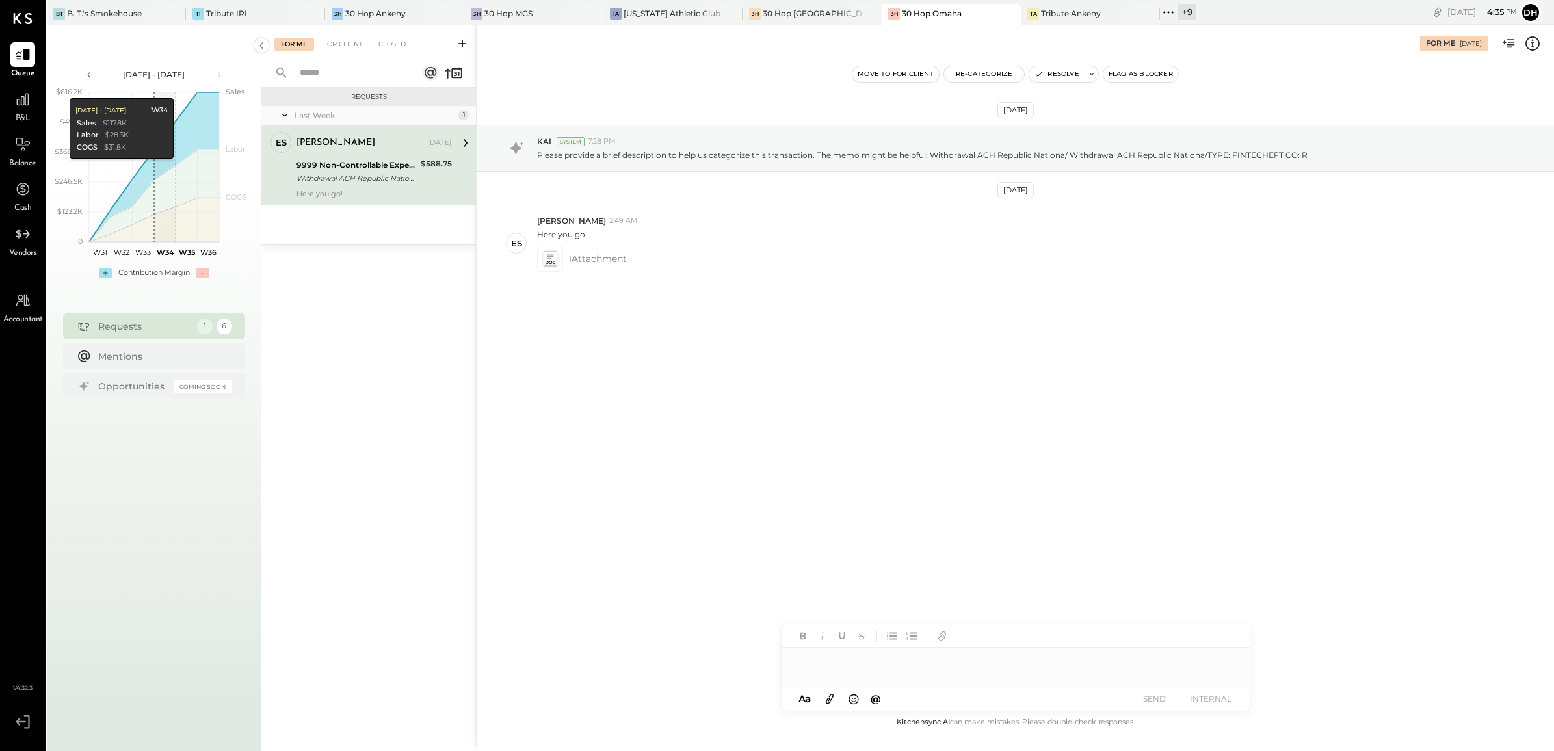
click at [895, 661] on div at bounding box center [1015, 660] width 468 height 26
click at [1167, 697] on button "SEND" at bounding box center [1154, 699] width 52 height 18
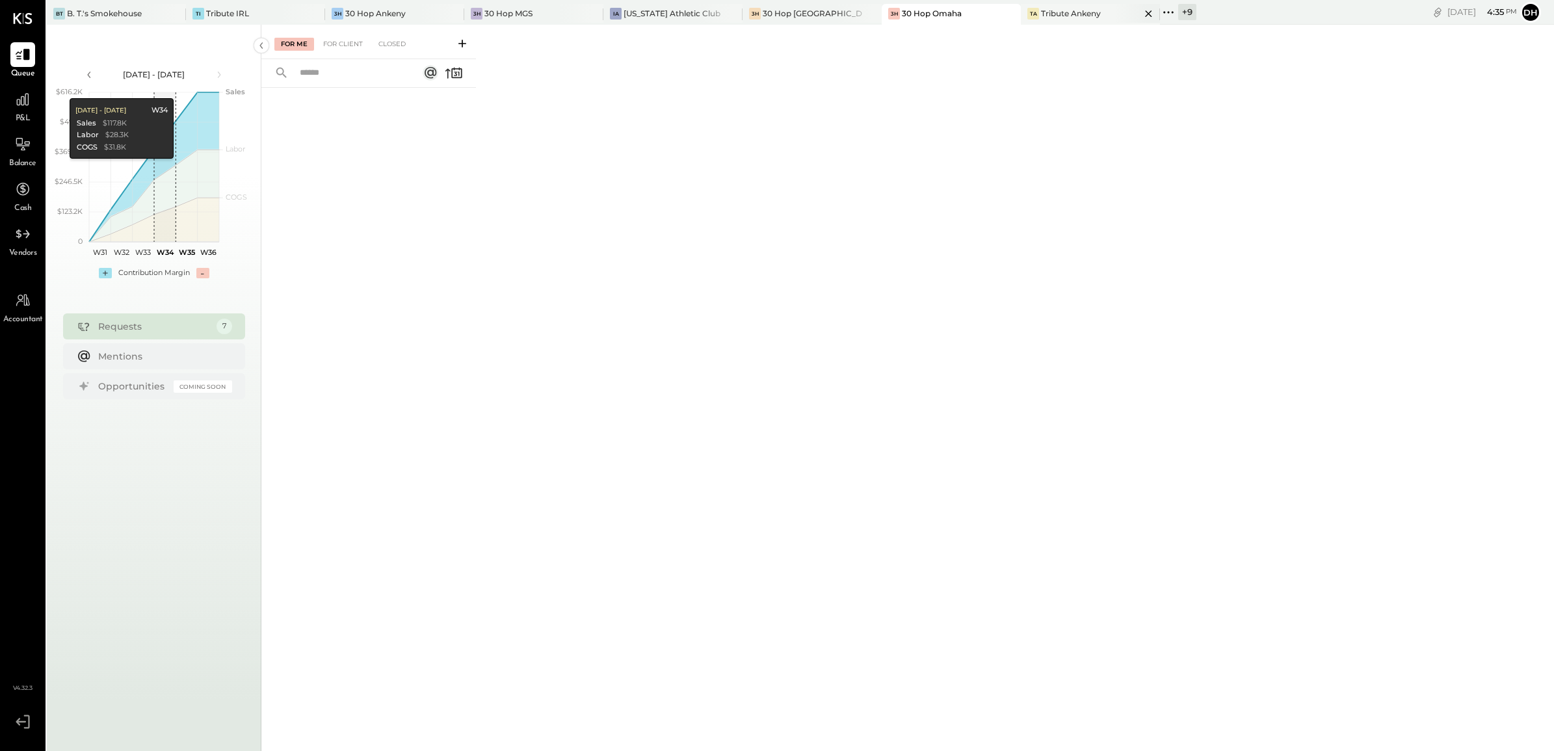
click at [1041, 14] on div "Tribute Ankeny" at bounding box center [1071, 13] width 60 height 11
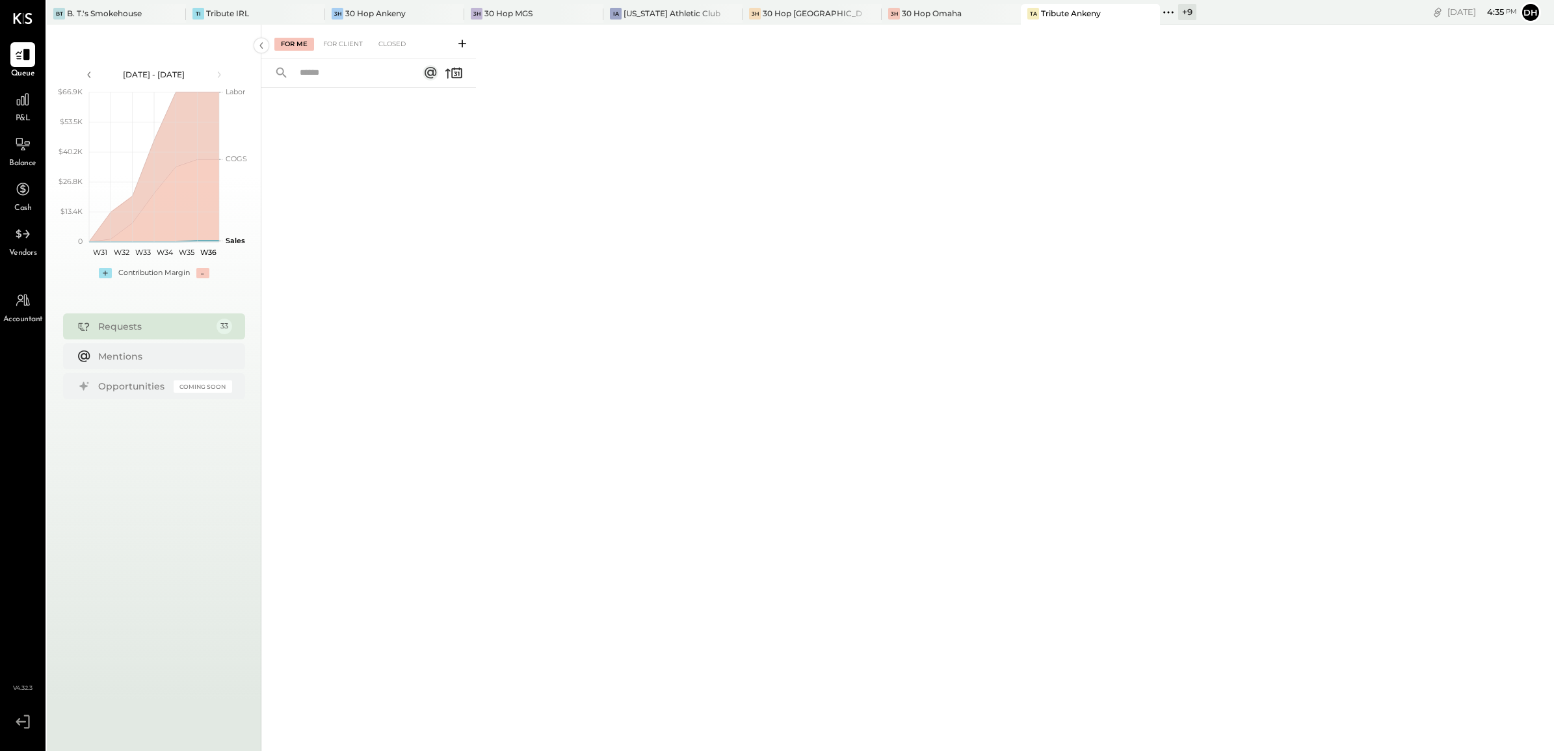
click at [1160, 12] on div "+ 9" at bounding box center [1178, 12] width 36 height 17
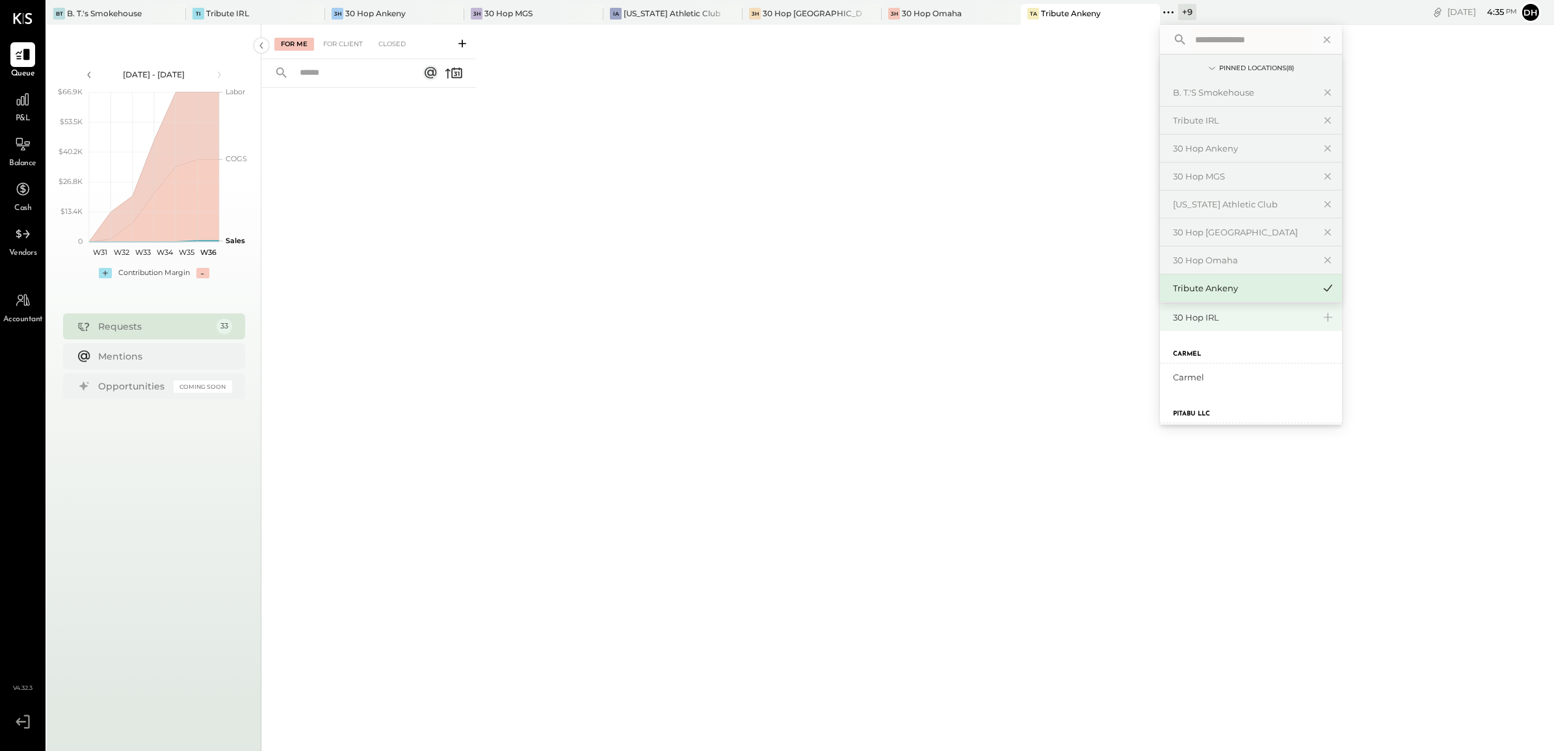
scroll to position [244, 0]
click at [1206, 369] on div "30 Hop [PERSON_NAME] Summit" at bounding box center [1243, 371] width 140 height 12
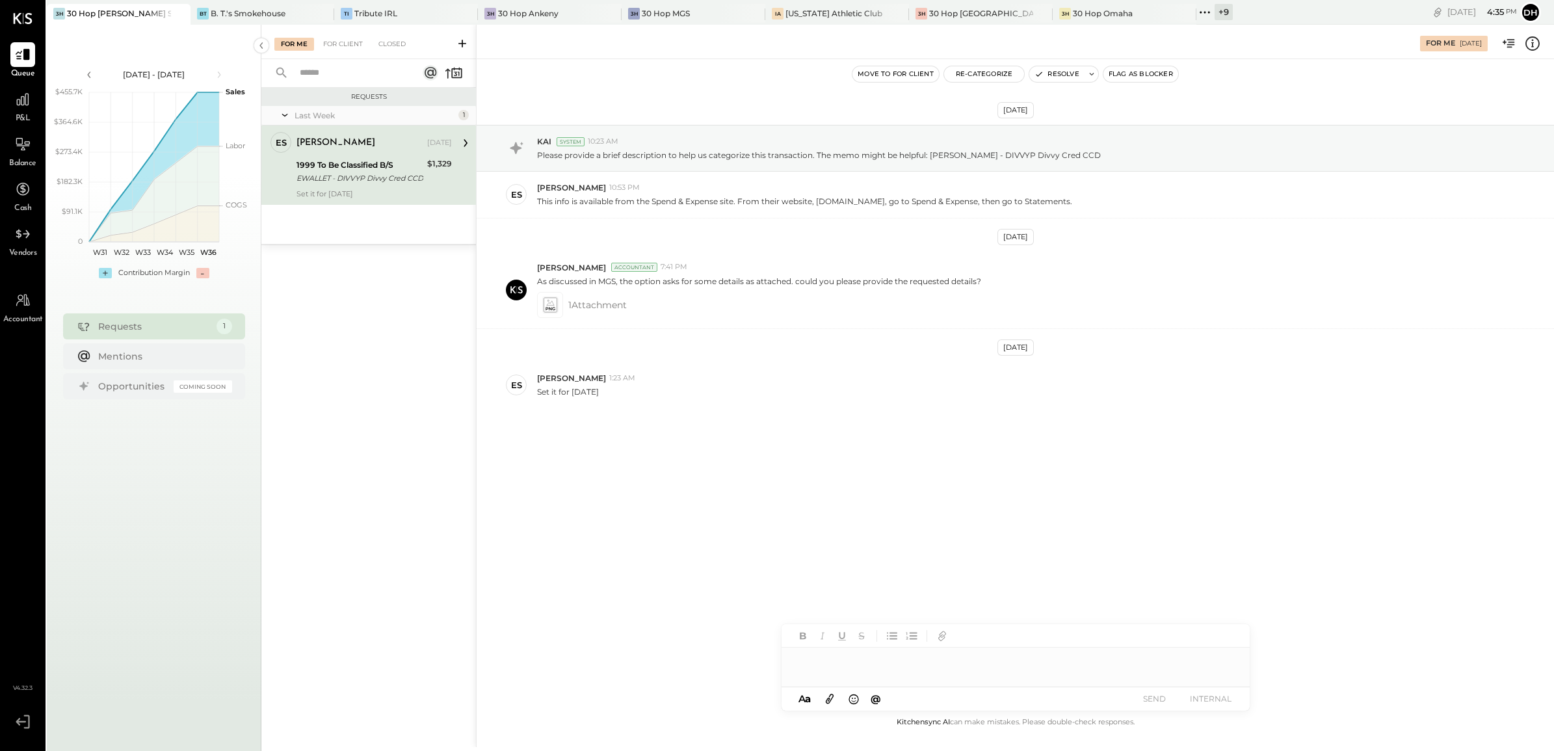
click at [870, 668] on div at bounding box center [1015, 660] width 468 height 26
click at [1148, 699] on button "SEND" at bounding box center [1154, 699] width 52 height 18
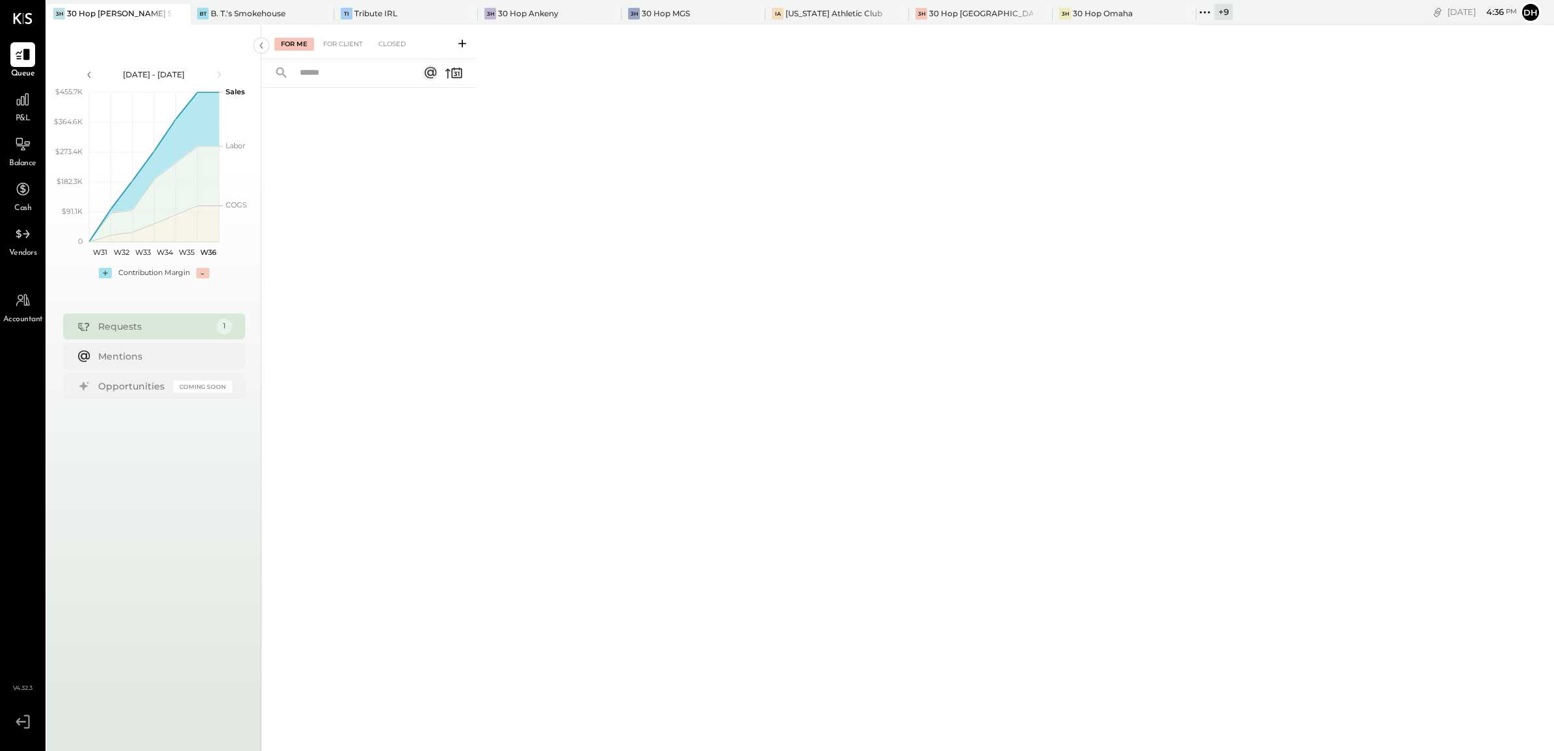
click at [1214, 15] on div "+ 9" at bounding box center [1223, 12] width 18 height 16
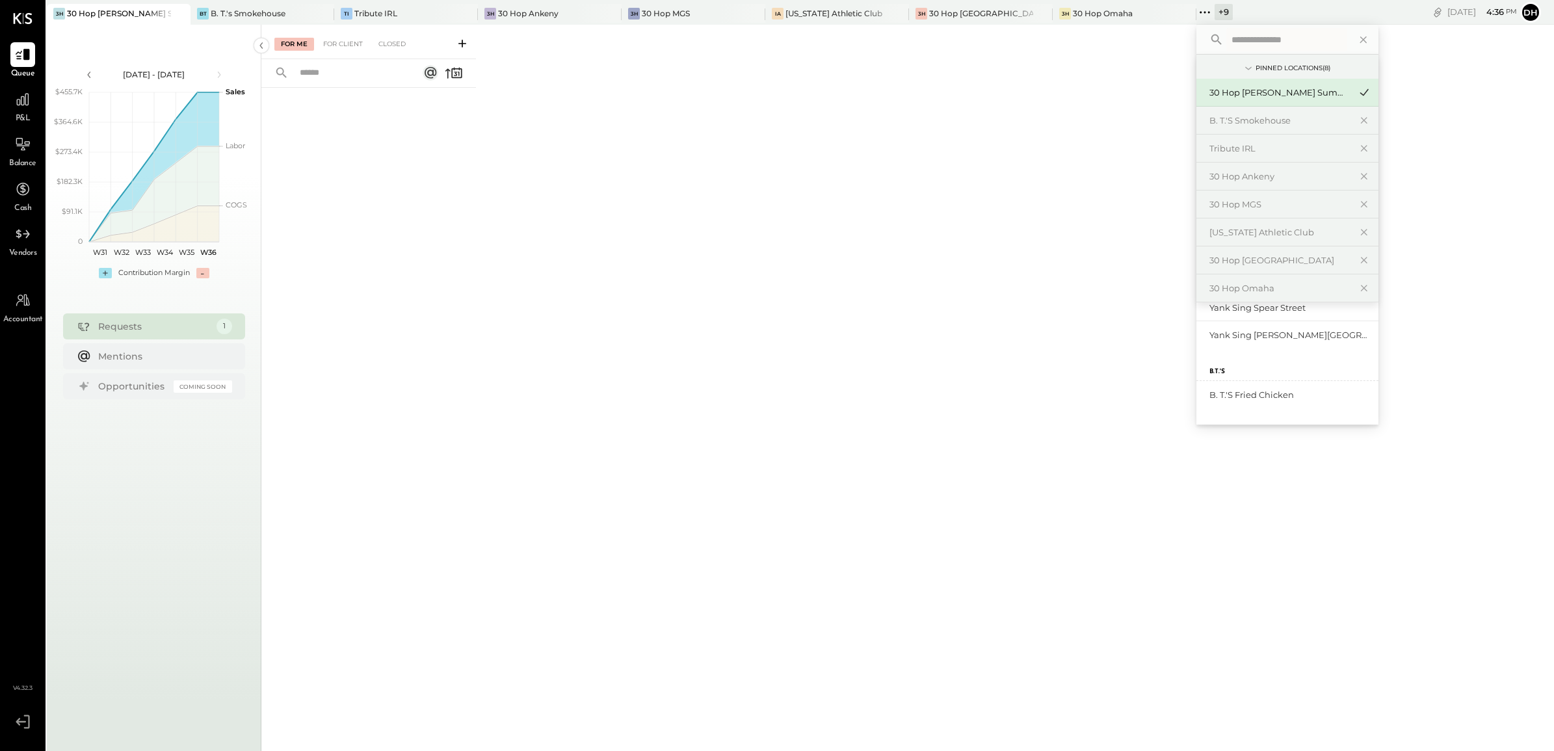
scroll to position [244, 0]
click at [1209, 374] on div "30 Hop IRL" at bounding box center [1279, 371] width 140 height 12
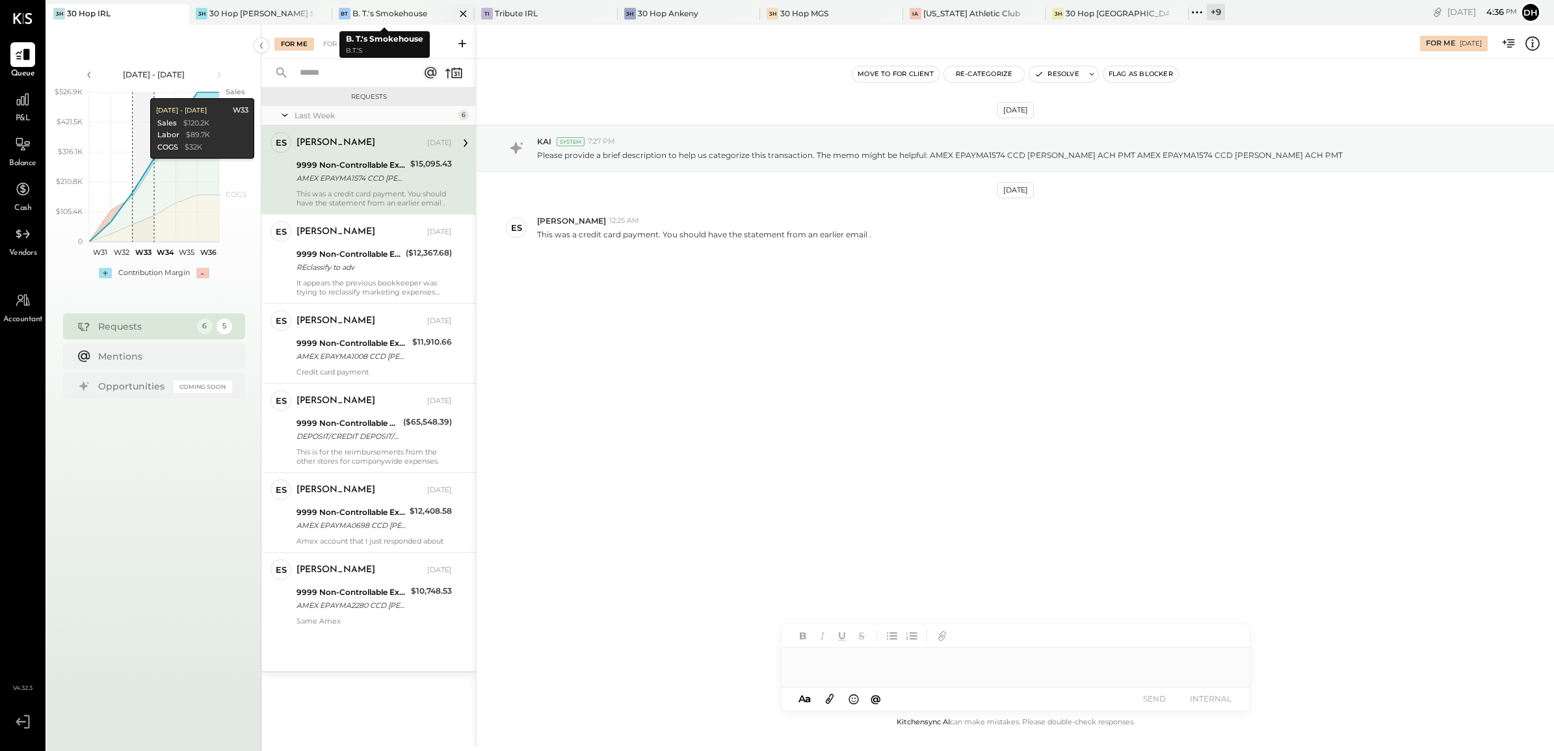
click at [455, 13] on icon at bounding box center [463, 14] width 16 height 16
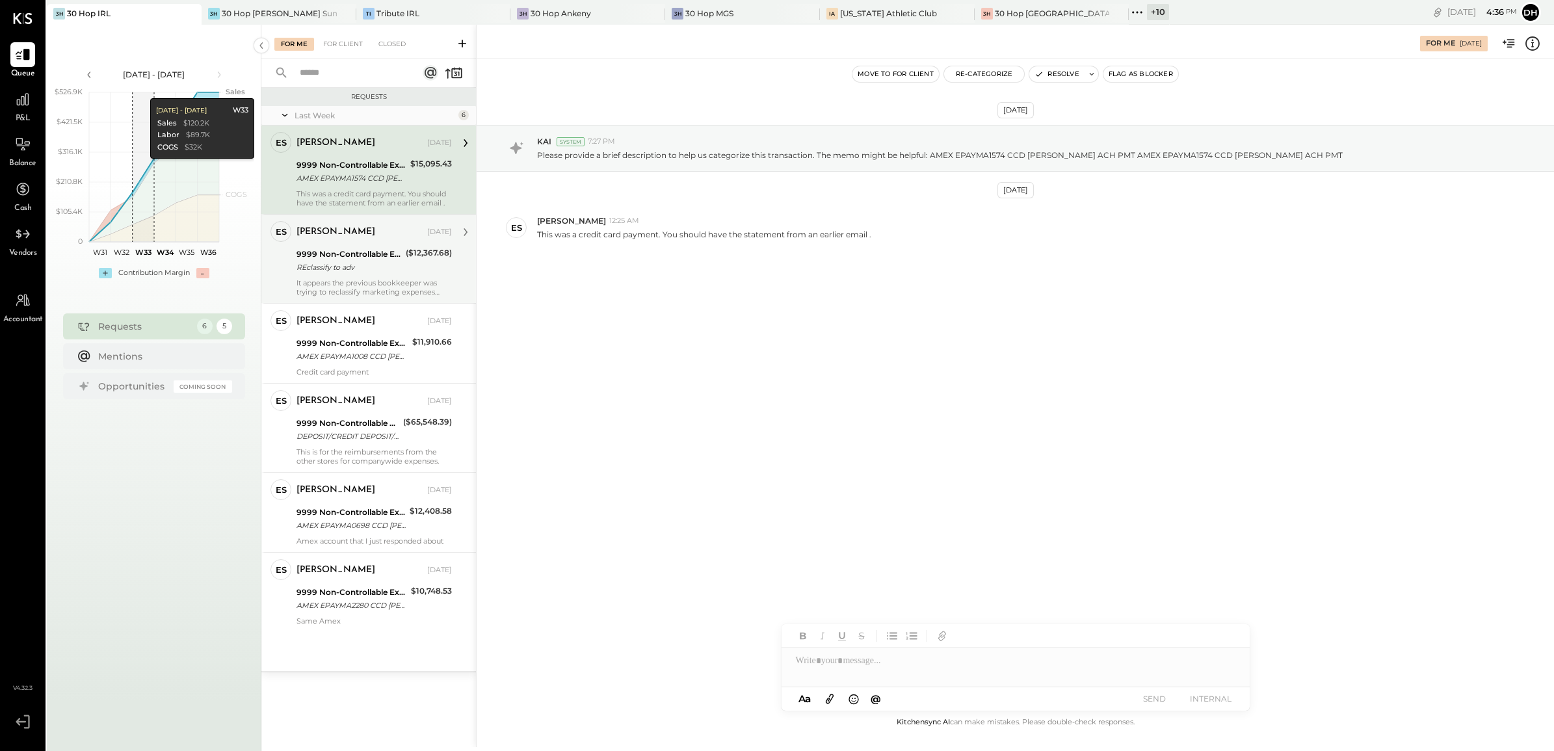
click at [333, 286] on div "It appears the previous bookkeeper was trying to reclassify marketing expenses …" at bounding box center [373, 287] width 155 height 18
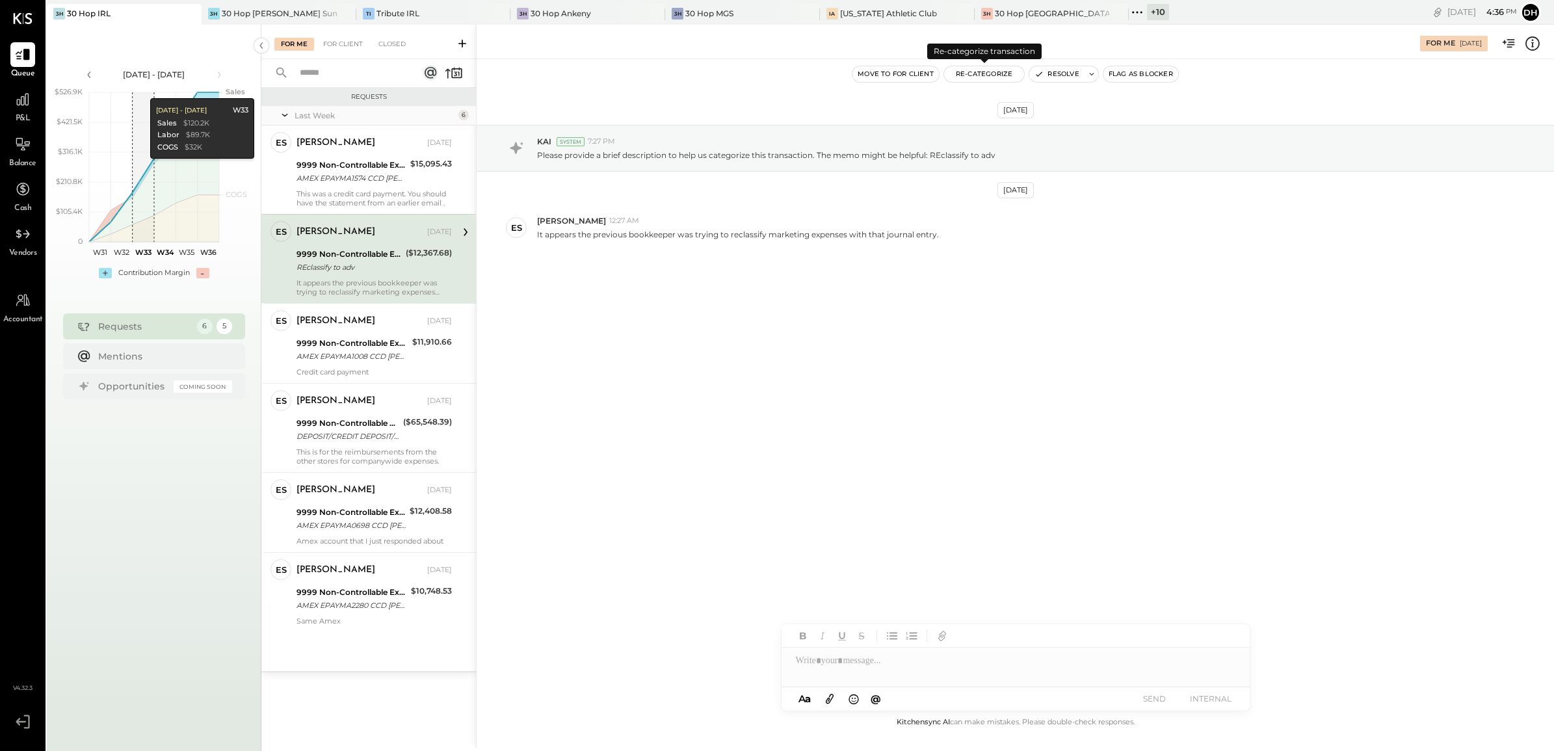
click at [996, 72] on button "Re-Categorize" at bounding box center [984, 74] width 81 height 16
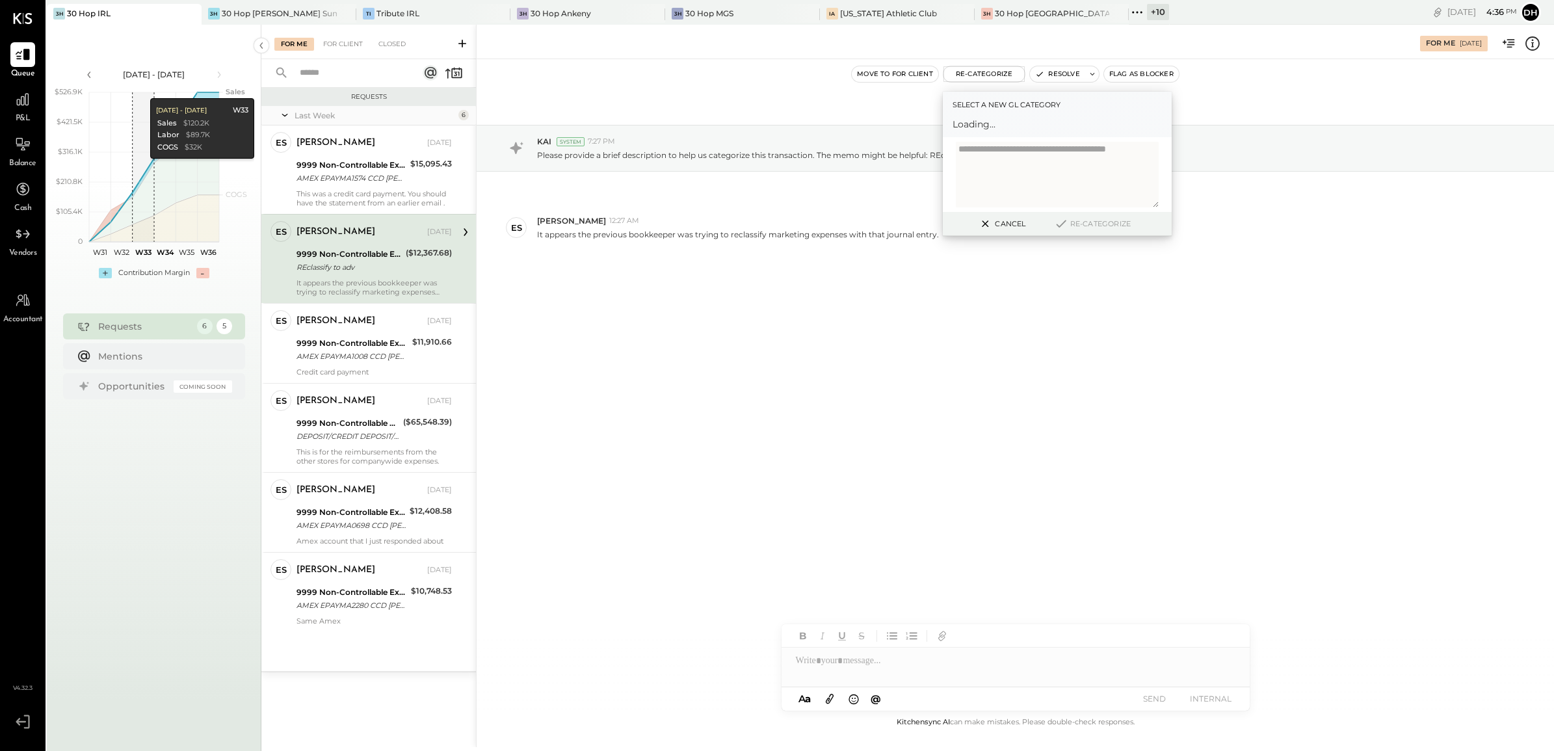
click at [1003, 124] on span "Loading..." at bounding box center [1056, 124] width 209 height 13
click at [973, 122] on span "Loading..." at bounding box center [1056, 124] width 209 height 13
click at [977, 131] on div at bounding box center [1044, 130] width 171 height 16
type input "*****"
click at [1056, 164] on div "(6250) Marketing & Advertising" at bounding box center [1056, 161] width 209 height 23
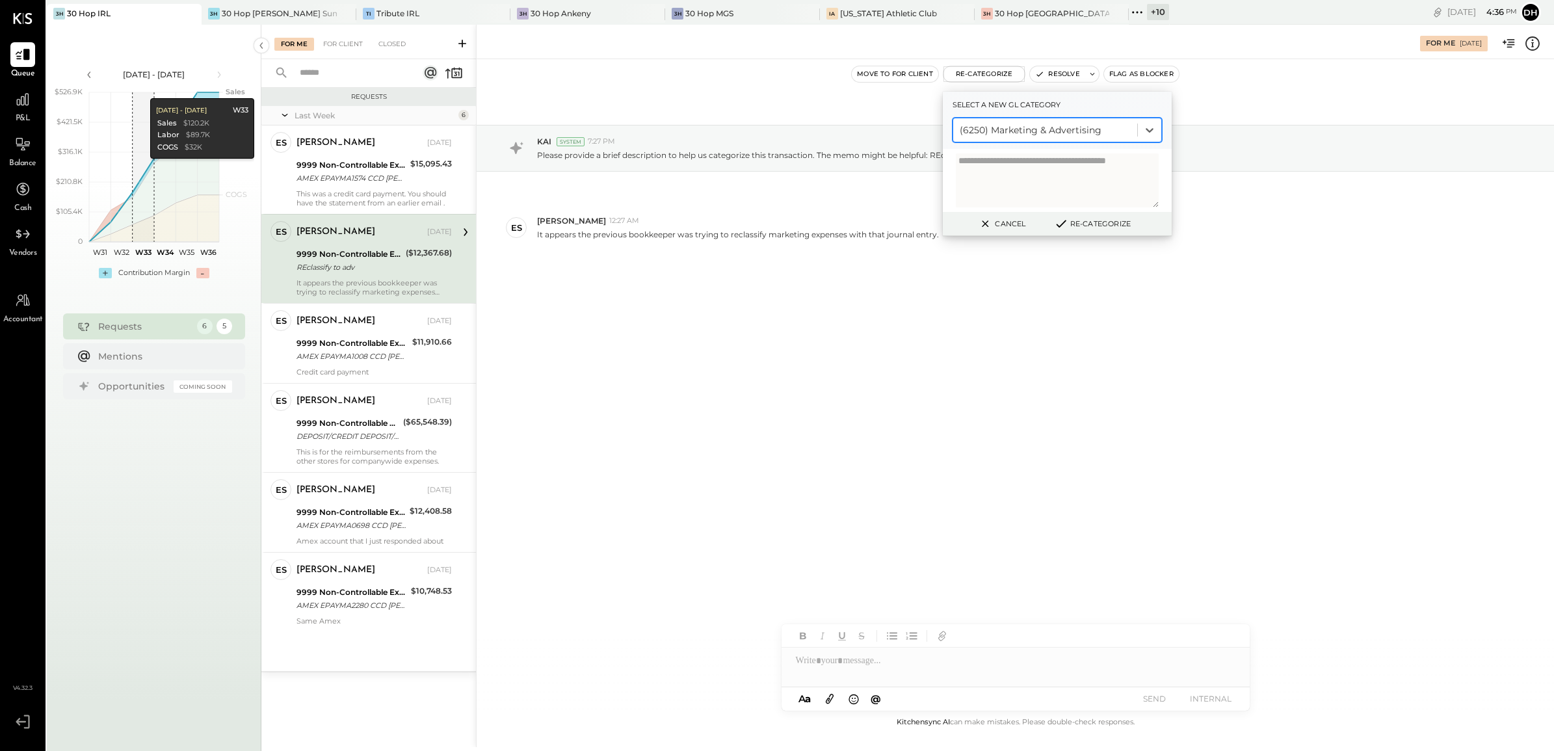
click at [1089, 216] on button "Re-Categorize" at bounding box center [1092, 224] width 86 height 16
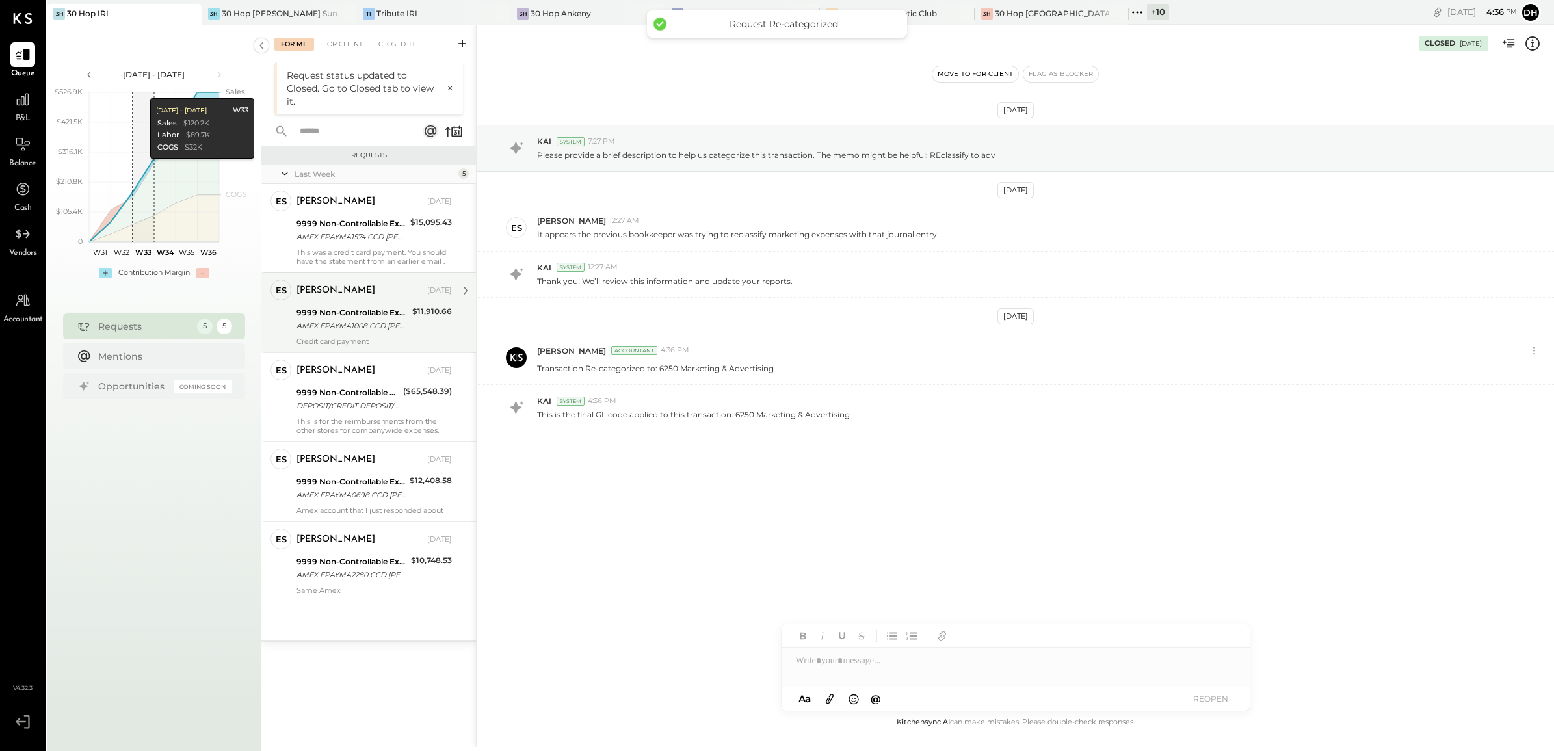
click at [361, 297] on div "[PERSON_NAME] [DATE]" at bounding box center [373, 290] width 155 height 18
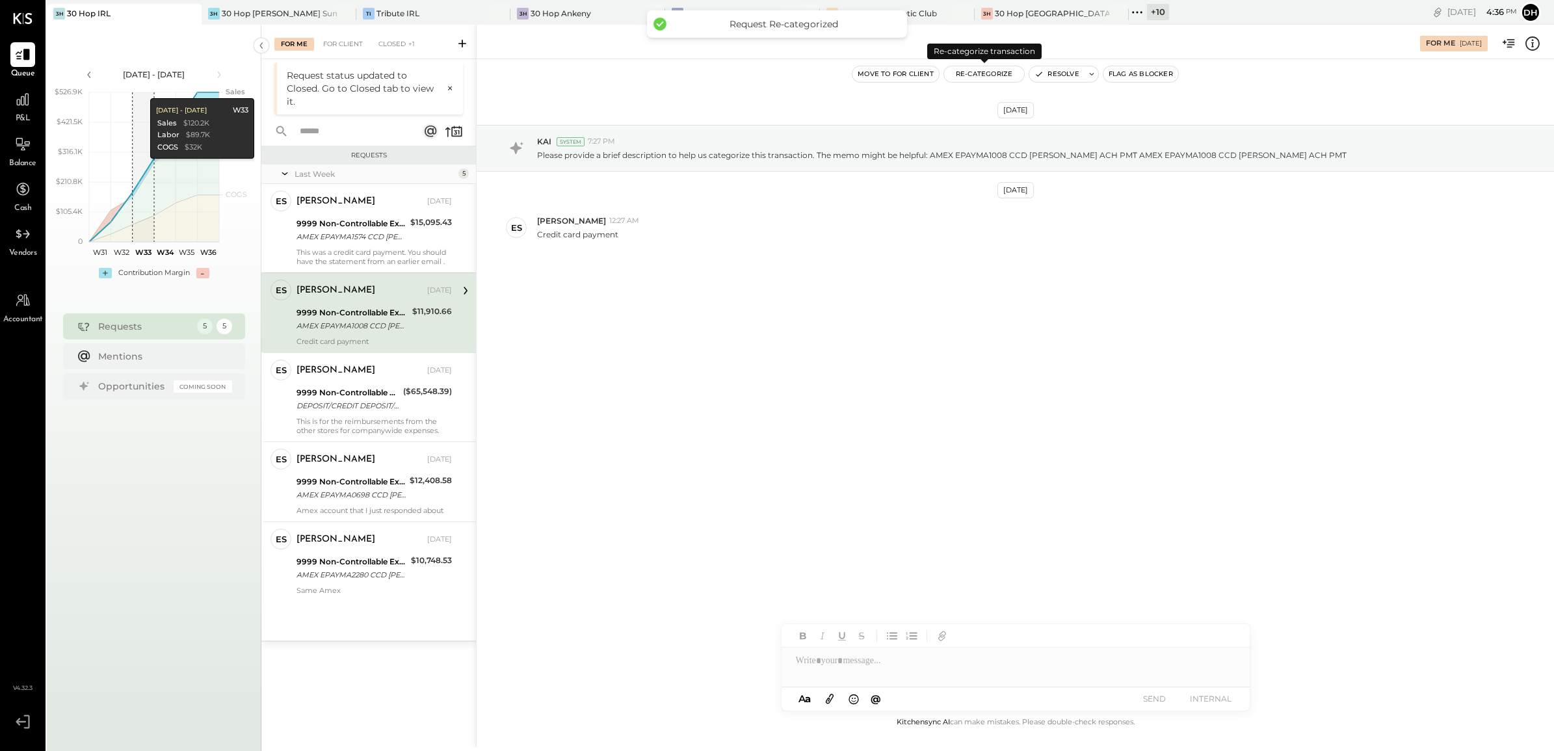
click at [978, 70] on button "Re-Categorize" at bounding box center [984, 74] width 81 height 16
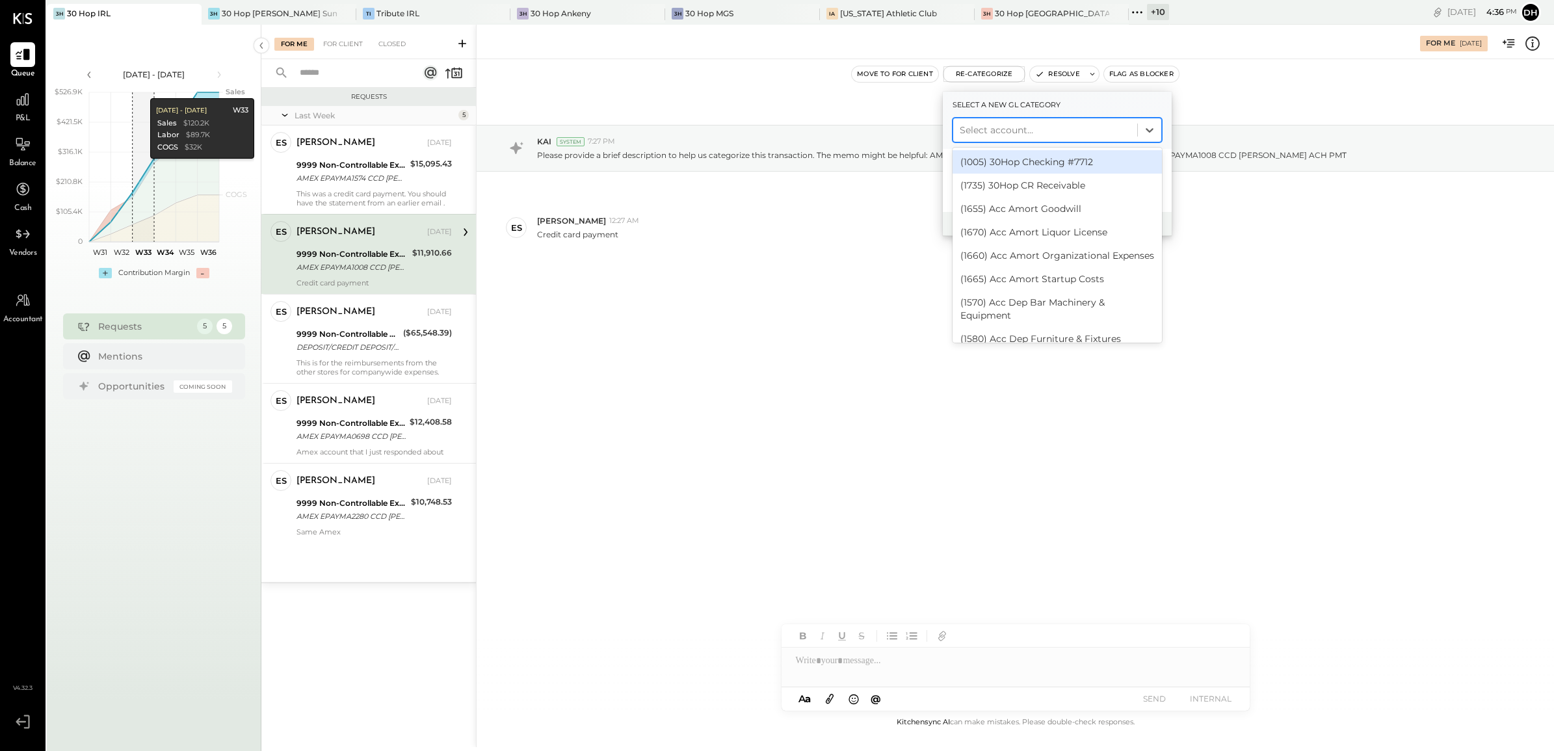
click at [985, 131] on div at bounding box center [1044, 130] width 171 height 16
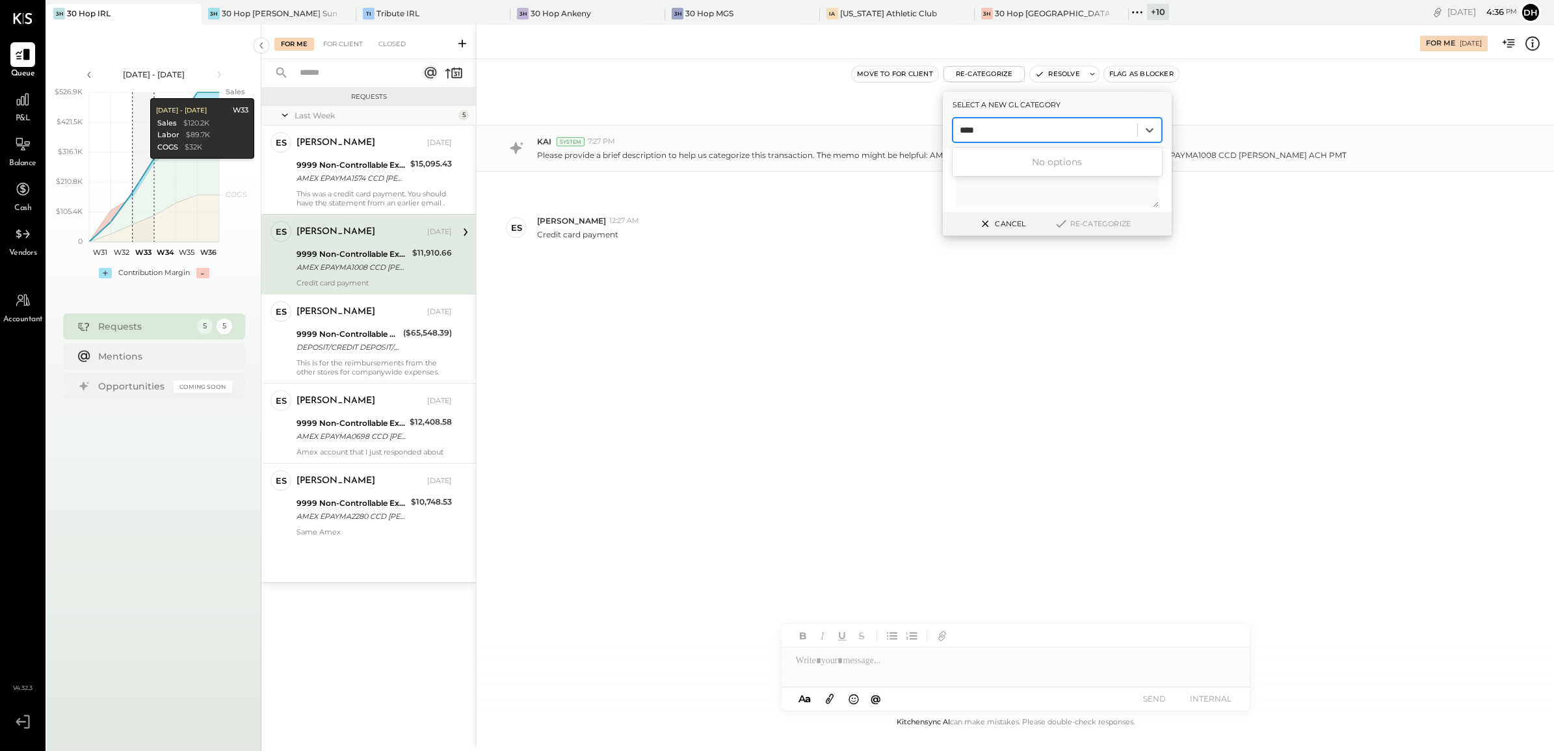
drag, startPoint x: 985, startPoint y: 131, endPoint x: 917, endPoint y: 131, distance: 68.3
click at [917, 131] on div "For Me [DATE] Move to for client Re-Categorize Select a new gl category 0 resul…" at bounding box center [1015, 386] width 1078 height 722
type input "****"
click at [875, 246] on div "ES [PERSON_NAME] 12:27 AM Credit card payment" at bounding box center [1014, 228] width 1077 height 46
drag, startPoint x: 356, startPoint y: 164, endPoint x: 354, endPoint y: 242, distance: 78.7
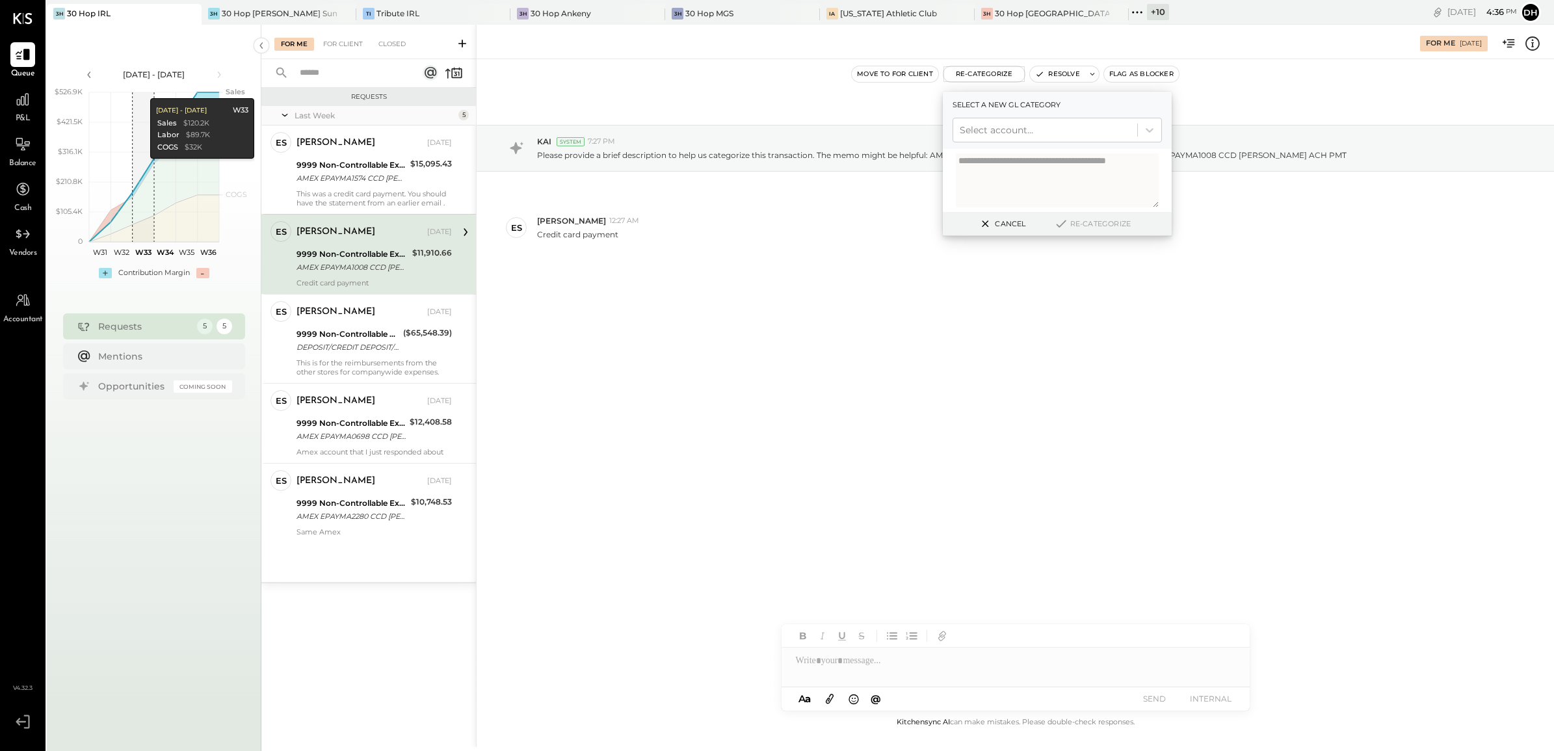
click at [356, 164] on div "9999 Non-Controllable Expenses:Other Income and Expenses:To Be Classified P&L" at bounding box center [351, 165] width 110 height 13
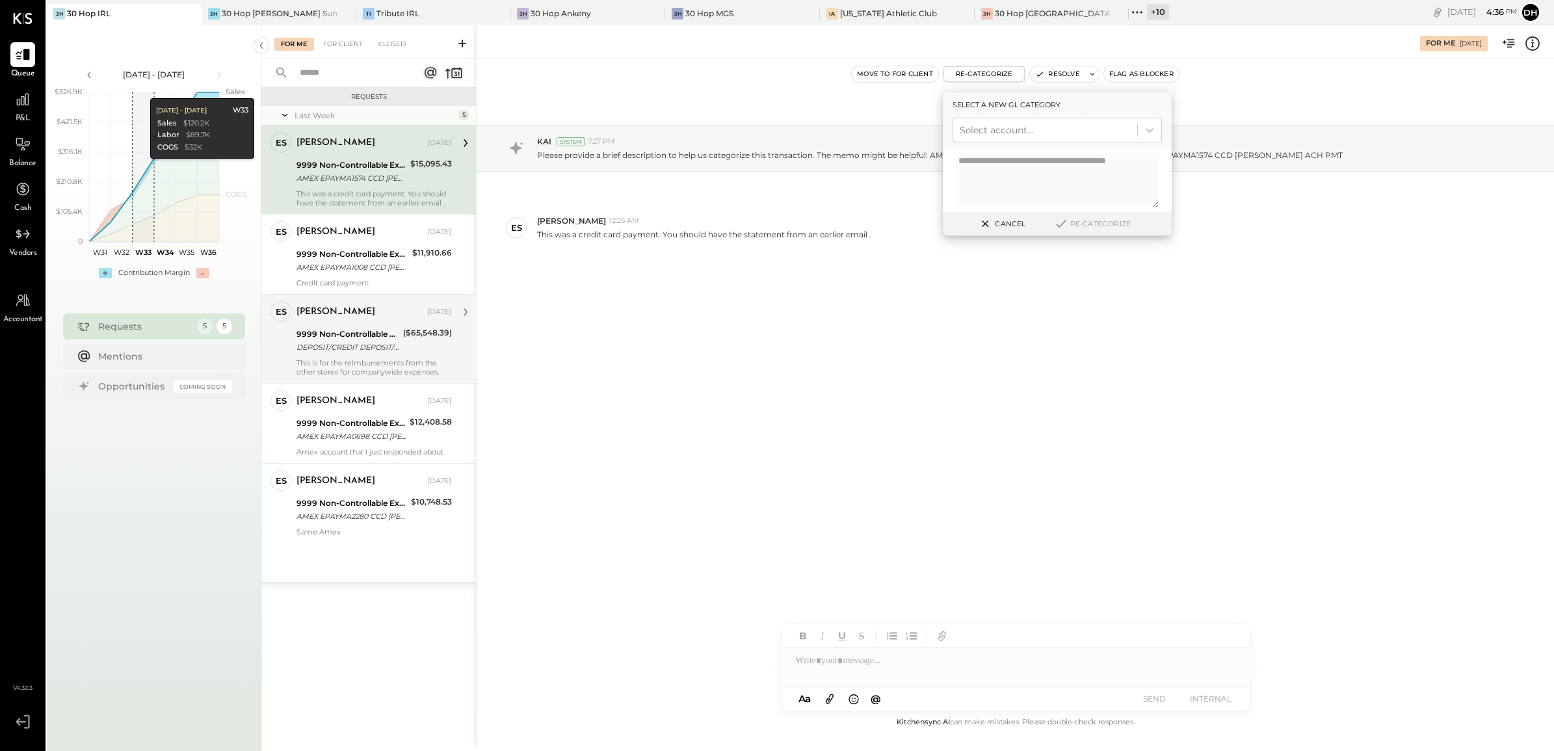
click at [362, 316] on div "[PERSON_NAME]" at bounding box center [335, 312] width 79 height 13
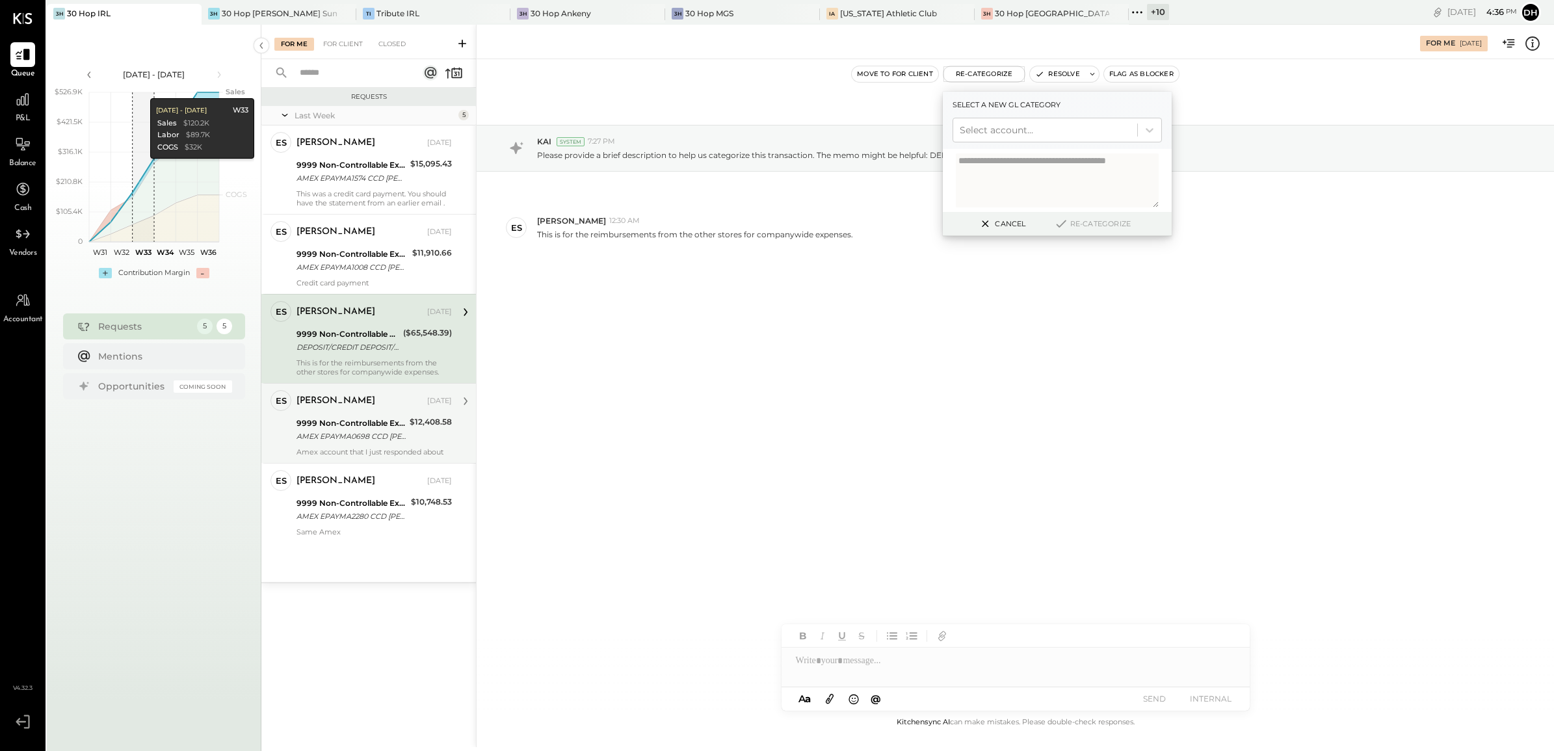
click at [346, 400] on div "[PERSON_NAME]" at bounding box center [335, 401] width 79 height 13
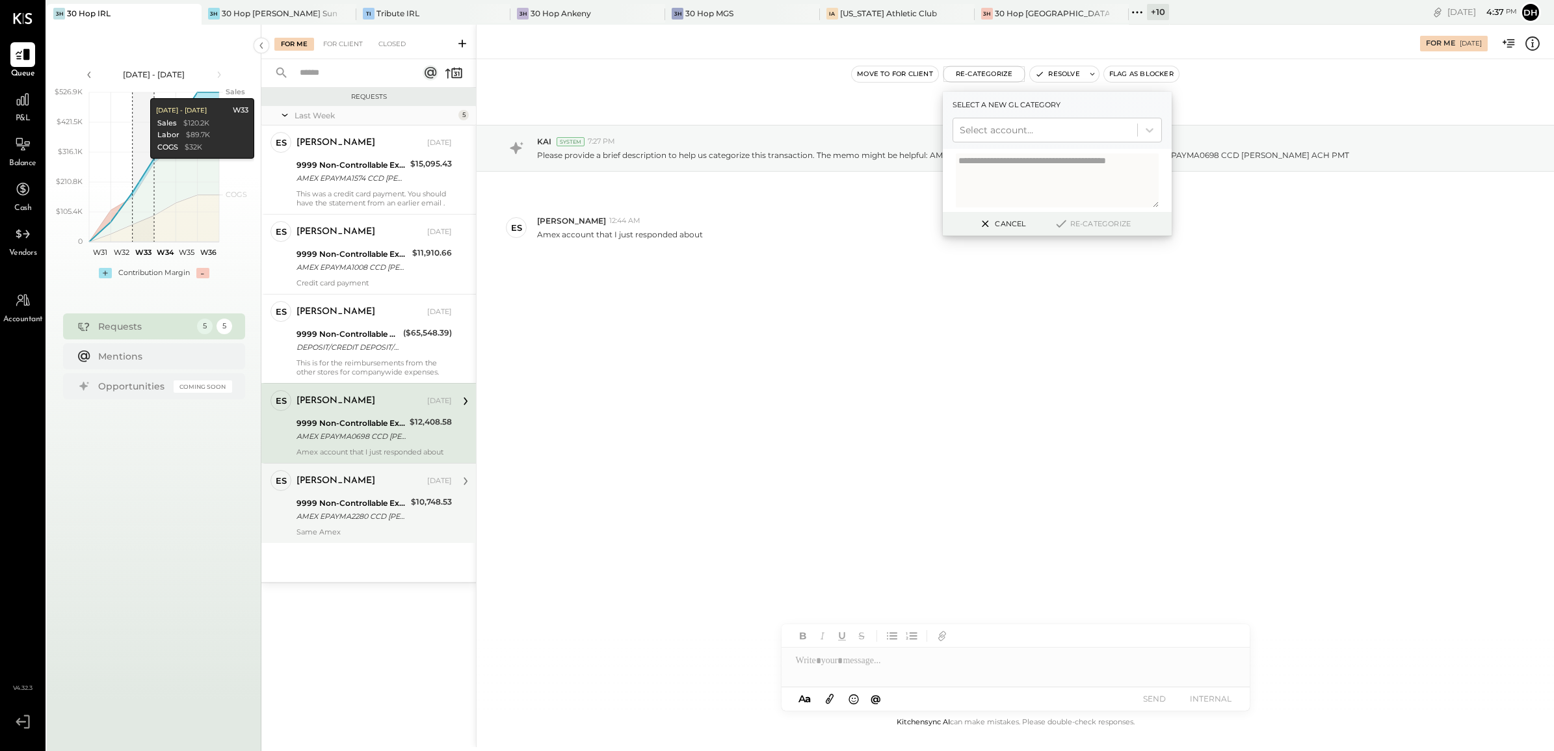
click at [356, 482] on div "[PERSON_NAME]" at bounding box center [335, 481] width 79 height 13
